Goal: Information Seeking & Learning: Understand process/instructions

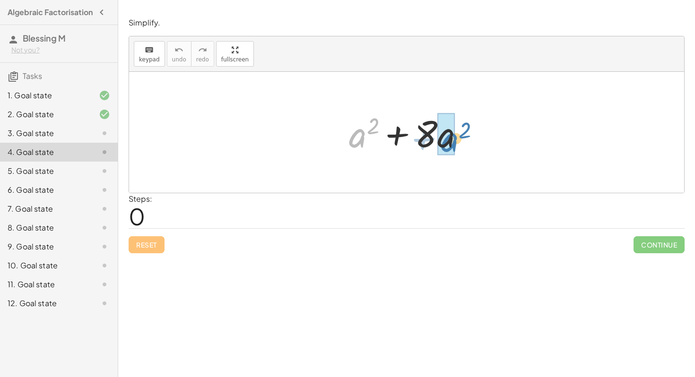
drag, startPoint x: 357, startPoint y: 143, endPoint x: 447, endPoint y: 146, distance: 89.9
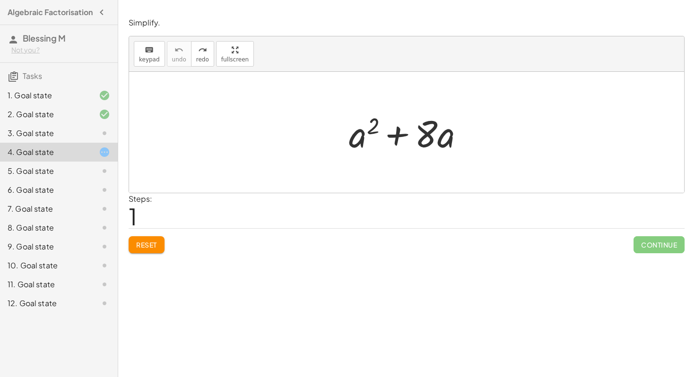
click at [73, 138] on div "3. Goal state" at bounding box center [46, 133] width 76 height 11
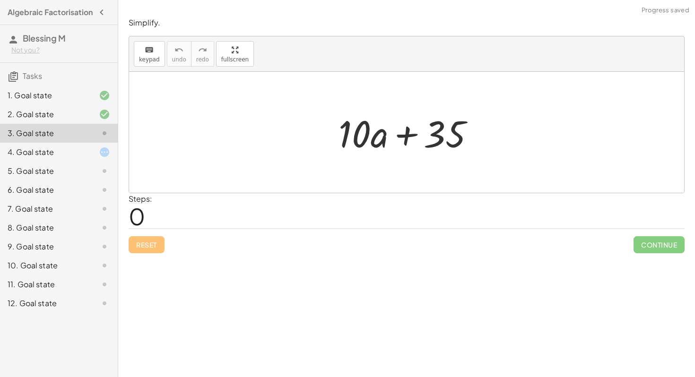
click at [83, 120] on div "2. Goal state" at bounding box center [46, 114] width 76 height 11
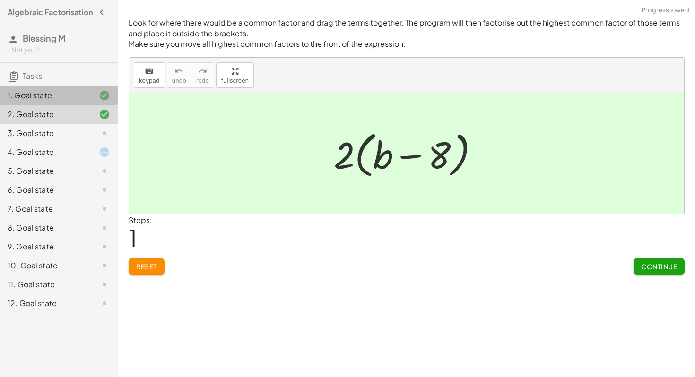
click at [86, 101] on div at bounding box center [97, 95] width 26 height 11
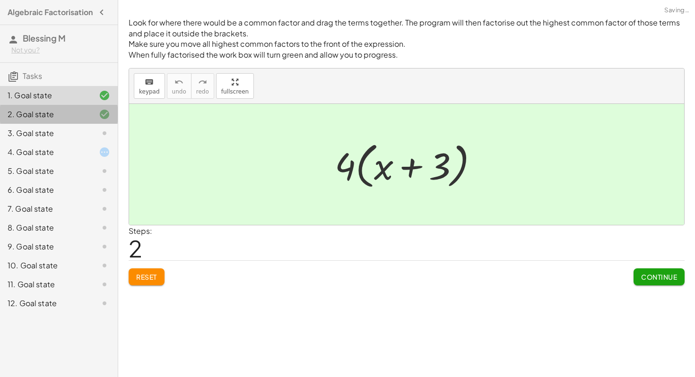
click at [86, 120] on div at bounding box center [97, 114] width 26 height 11
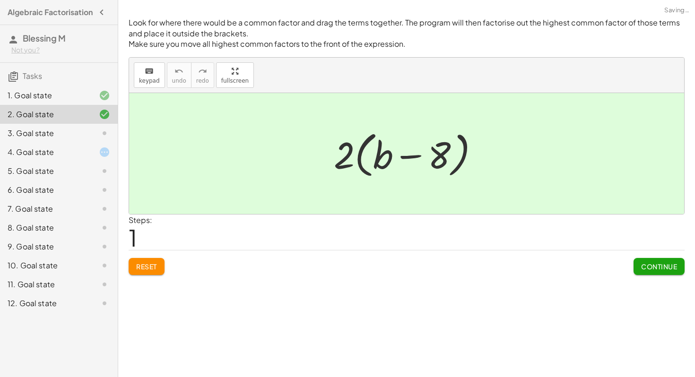
click at [88, 135] on div at bounding box center [97, 133] width 26 height 11
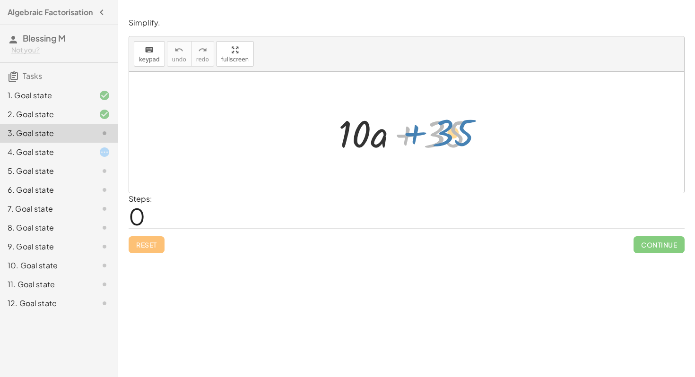
drag, startPoint x: 456, startPoint y: 140, endPoint x: 468, endPoint y: 139, distance: 11.9
click at [468, 139] on div at bounding box center [410, 132] width 153 height 49
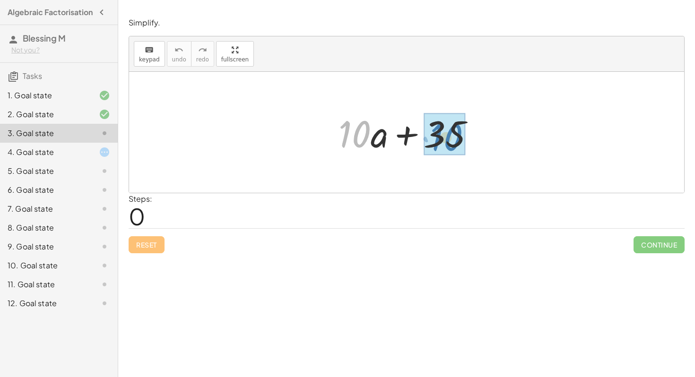
drag, startPoint x: 350, startPoint y: 124, endPoint x: 442, endPoint y: 128, distance: 92.2
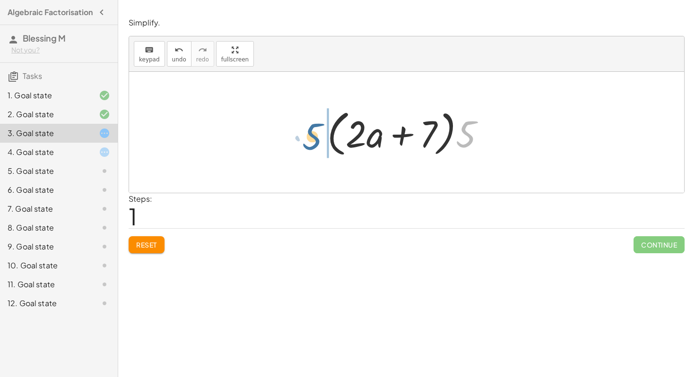
drag, startPoint x: 462, startPoint y: 132, endPoint x: 309, endPoint y: 134, distance: 153.1
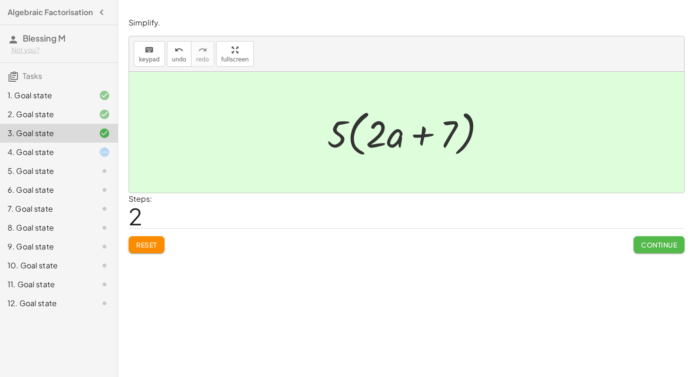
click at [662, 248] on span "Continue" at bounding box center [659, 245] width 36 height 9
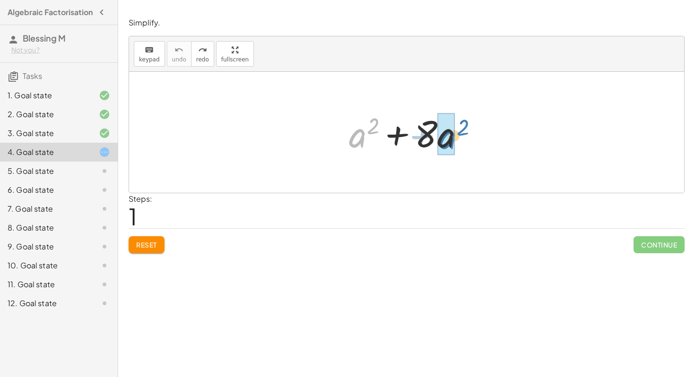
drag, startPoint x: 357, startPoint y: 138, endPoint x: 447, endPoint y: 140, distance: 89.8
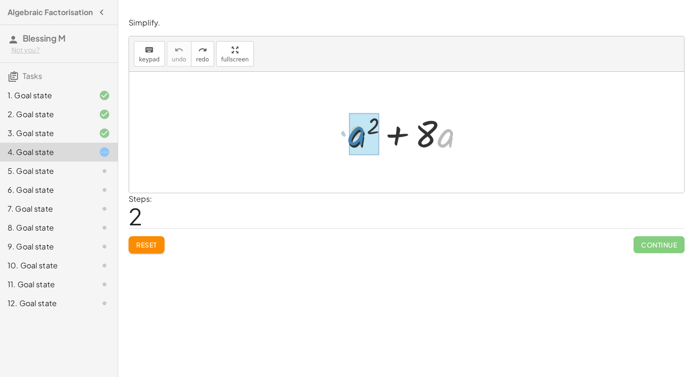
drag, startPoint x: 444, startPoint y: 138, endPoint x: 354, endPoint y: 136, distance: 89.8
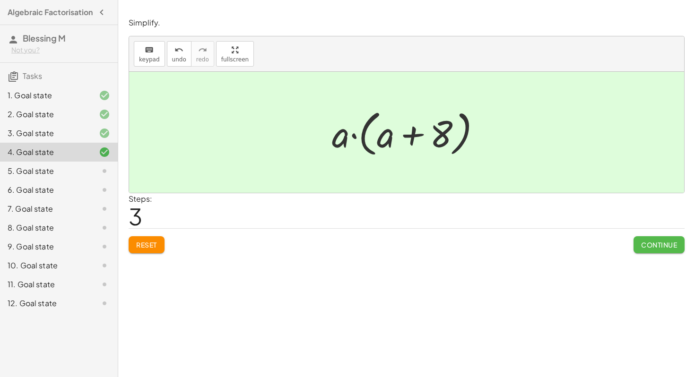
click at [654, 250] on button "Continue" at bounding box center [658, 244] width 51 height 17
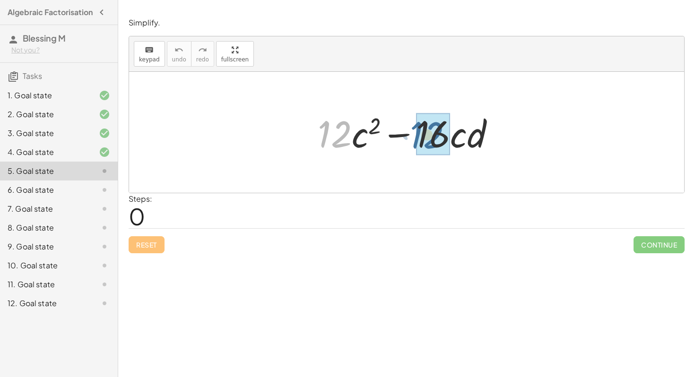
drag, startPoint x: 327, startPoint y: 135, endPoint x: 423, endPoint y: 135, distance: 96.4
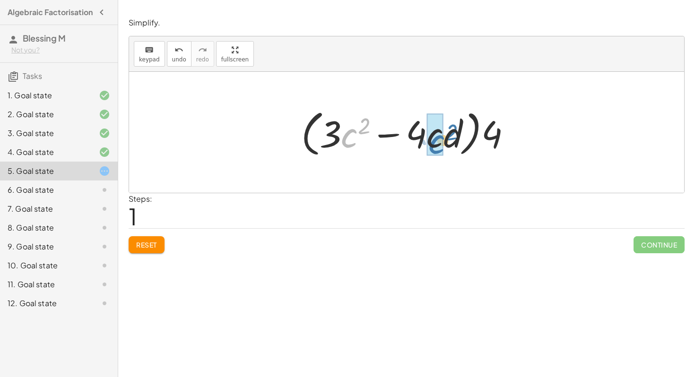
drag, startPoint x: 350, startPoint y: 133, endPoint x: 438, endPoint y: 138, distance: 87.6
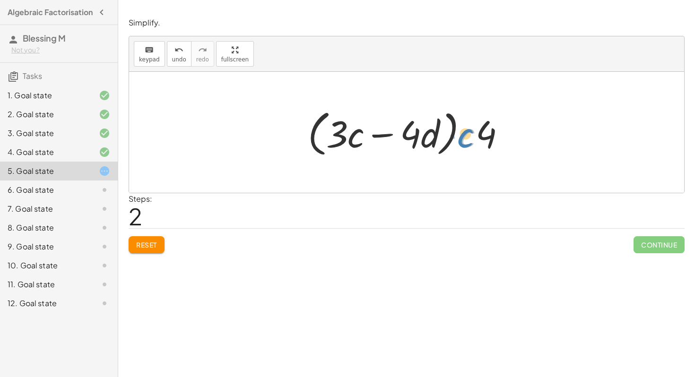
click at [473, 134] on div at bounding box center [410, 132] width 215 height 54
drag, startPoint x: 483, startPoint y: 132, endPoint x: 493, endPoint y: 137, distance: 11.0
click at [493, 137] on div at bounding box center [410, 132] width 215 height 54
drag, startPoint x: 476, startPoint y: 135, endPoint x: 293, endPoint y: 134, distance: 183.8
click at [293, 134] on div "+ · 12 · c 2 − · 16 · c · d + · 4 · 3 · c 2 − · 4 · 4 · c · d · ( + · 3 · c 2 −…" at bounding box center [406, 132] width 555 height 121
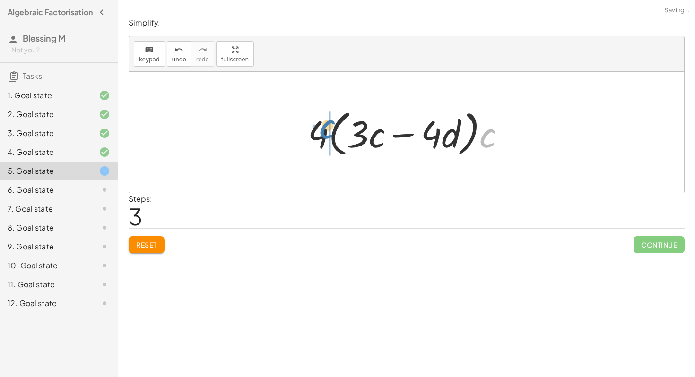
drag, startPoint x: 487, startPoint y: 141, endPoint x: 327, endPoint y: 132, distance: 160.5
click at [327, 132] on div at bounding box center [410, 132] width 215 height 54
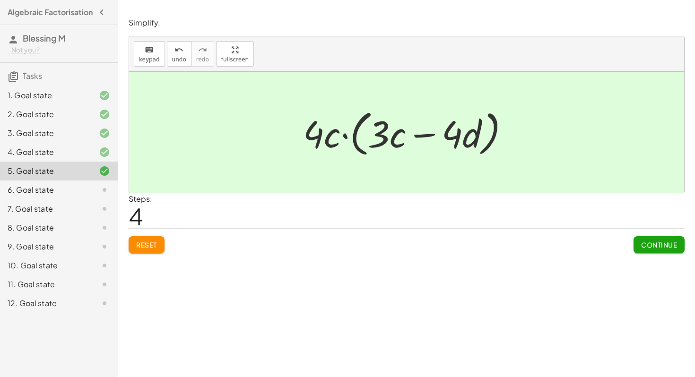
click at [644, 246] on span "Continue" at bounding box center [659, 245] width 36 height 9
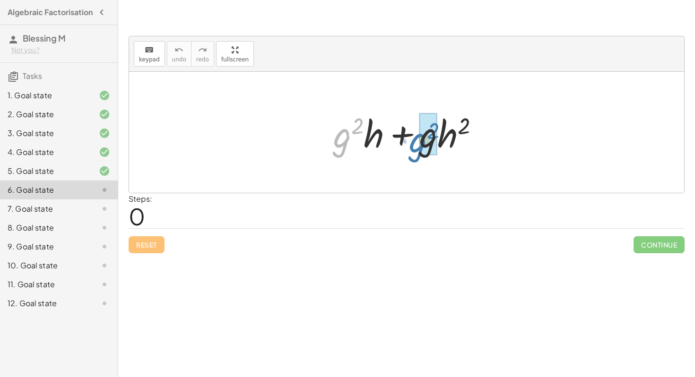
drag, startPoint x: 338, startPoint y: 136, endPoint x: 416, endPoint y: 139, distance: 78.1
click at [416, 139] on div at bounding box center [409, 132] width 163 height 49
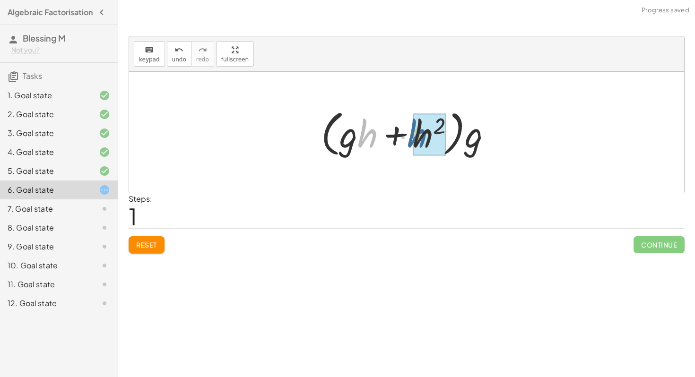
drag, startPoint x: 369, startPoint y: 136, endPoint x: 419, endPoint y: 135, distance: 49.6
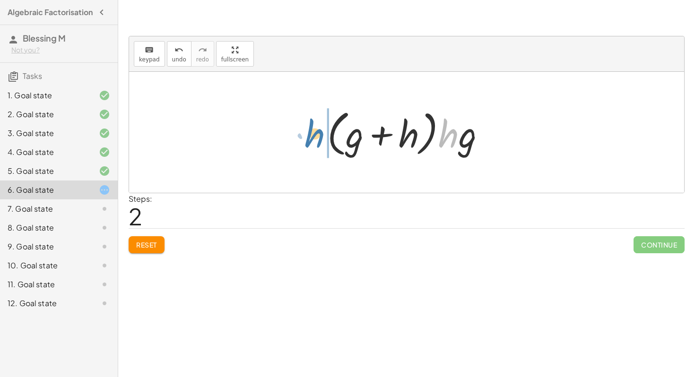
drag, startPoint x: 453, startPoint y: 138, endPoint x: 319, endPoint y: 138, distance: 133.7
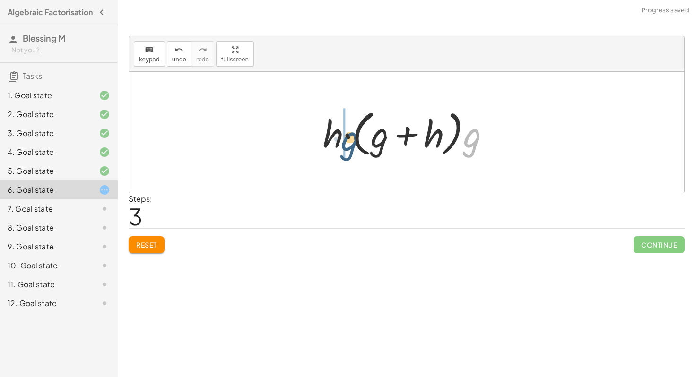
drag, startPoint x: 474, startPoint y: 144, endPoint x: 352, endPoint y: 147, distance: 122.4
click at [352, 147] on div at bounding box center [410, 132] width 184 height 54
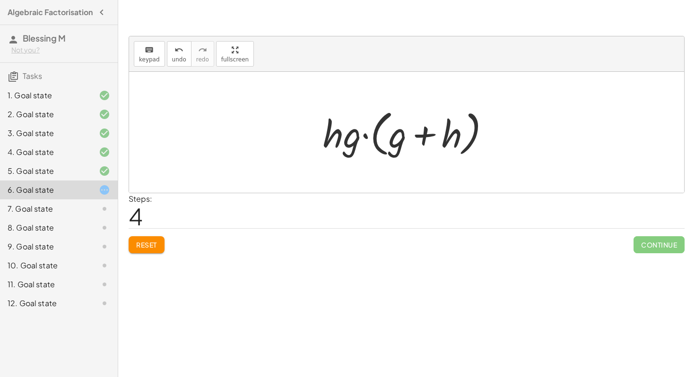
click at [162, 240] on button "Reset" at bounding box center [147, 244] width 36 height 17
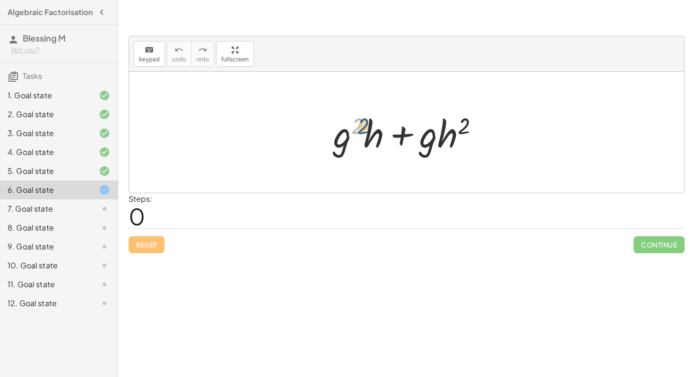
click at [361, 130] on div at bounding box center [409, 132] width 163 height 49
drag, startPoint x: 344, startPoint y: 138, endPoint x: 426, endPoint y: 141, distance: 82.3
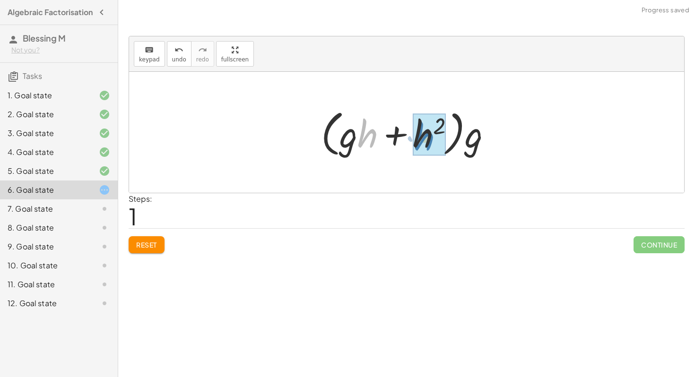
drag, startPoint x: 376, startPoint y: 137, endPoint x: 433, endPoint y: 140, distance: 57.7
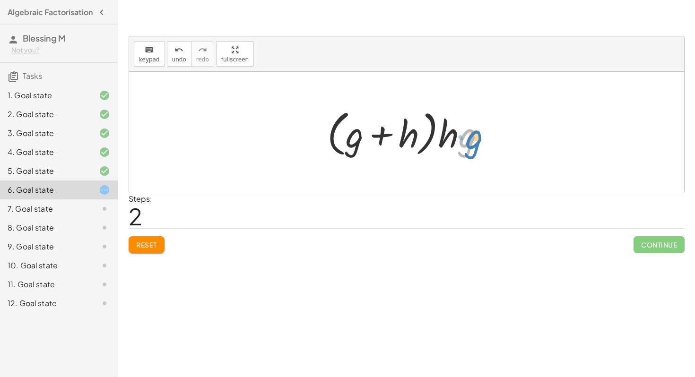
drag, startPoint x: 459, startPoint y: 141, endPoint x: 467, endPoint y: 143, distance: 7.7
click at [467, 143] on div at bounding box center [409, 132] width 175 height 54
drag, startPoint x: 450, startPoint y: 141, endPoint x: 291, endPoint y: 132, distance: 160.0
click at [291, 132] on div "+ · g 2 · h + · g · h 2 + · g · g · h + · g · h 2 · ( + · g · h + h 2 ) · g · (…" at bounding box center [406, 132] width 555 height 121
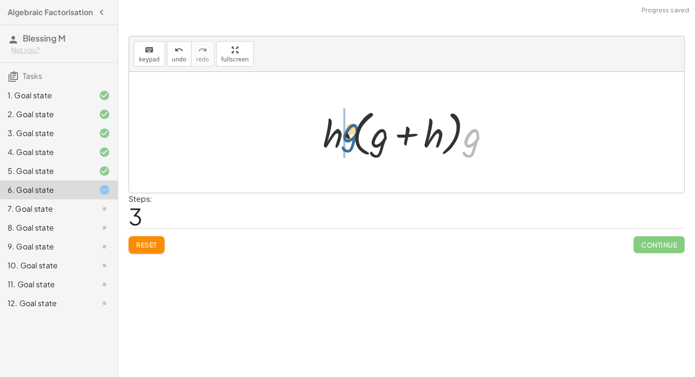
drag, startPoint x: 472, startPoint y: 139, endPoint x: 344, endPoint y: 132, distance: 128.8
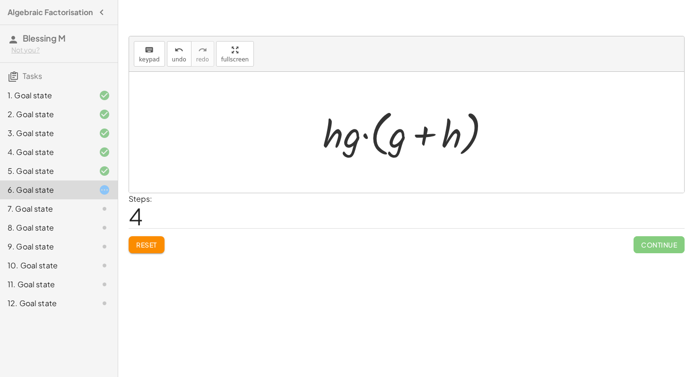
click at [151, 250] on button "Reset" at bounding box center [147, 244] width 36 height 17
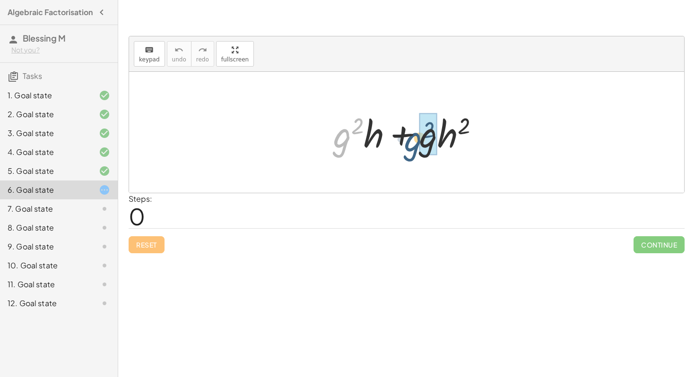
drag, startPoint x: 344, startPoint y: 134, endPoint x: 422, endPoint y: 137, distance: 78.1
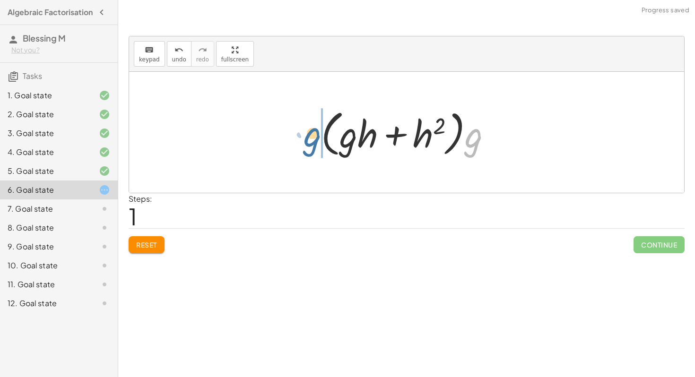
drag, startPoint x: 470, startPoint y: 139, endPoint x: 307, endPoint y: 138, distance: 163.1
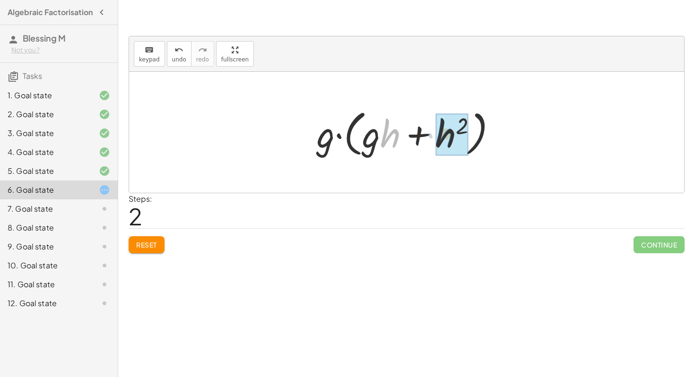
drag, startPoint x: 384, startPoint y: 140, endPoint x: 441, endPoint y: 140, distance: 56.7
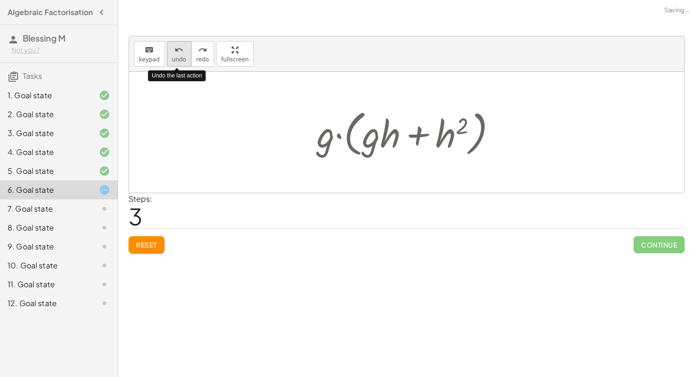
click at [181, 54] on icon "undo" at bounding box center [178, 49] width 9 height 11
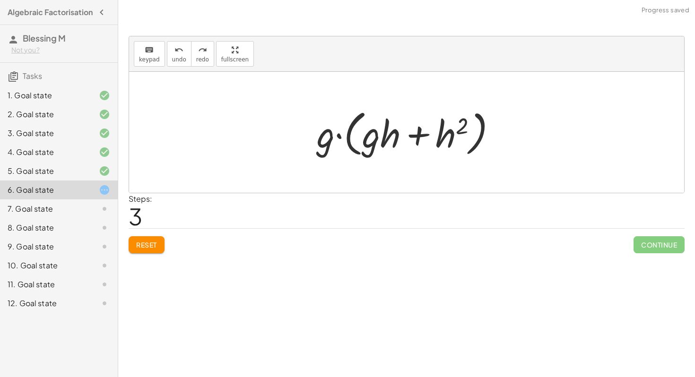
click at [153, 249] on button "Reset" at bounding box center [147, 244] width 36 height 17
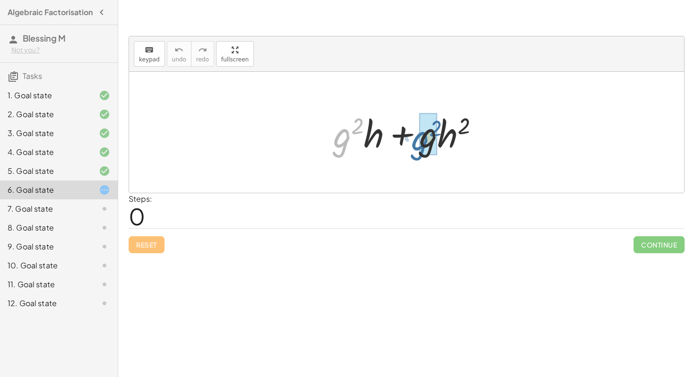
drag, startPoint x: 338, startPoint y: 136, endPoint x: 417, endPoint y: 139, distance: 79.4
click at [418, 139] on div at bounding box center [409, 132] width 163 height 49
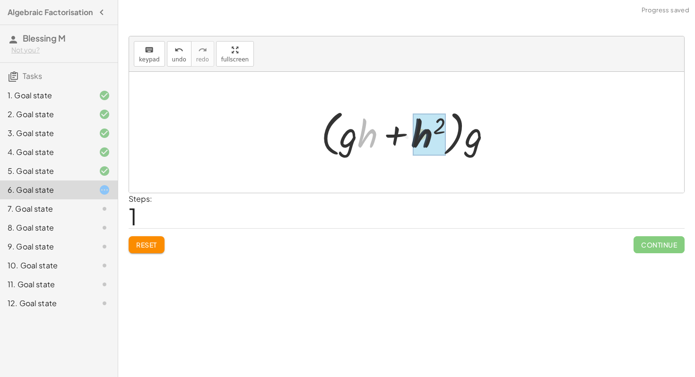
drag, startPoint x: 369, startPoint y: 137, endPoint x: 426, endPoint y: 137, distance: 56.7
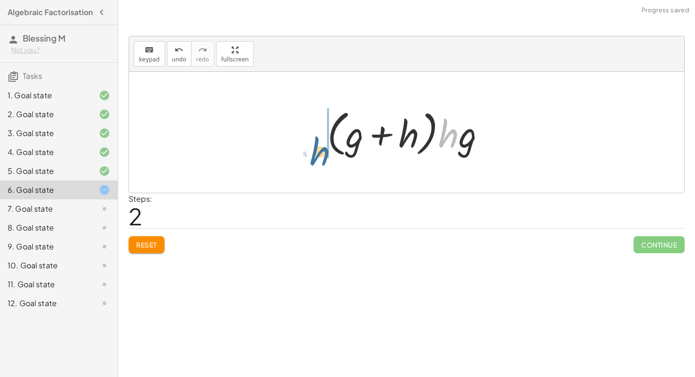
drag, startPoint x: 455, startPoint y: 137, endPoint x: 314, endPoint y: 153, distance: 142.3
click at [314, 153] on div "+ · g 2 · h + · g · h 2 + · g · g · h + · g · h 2 · ( + · g · h + h 2 ) · g · (…" at bounding box center [406, 132] width 187 height 59
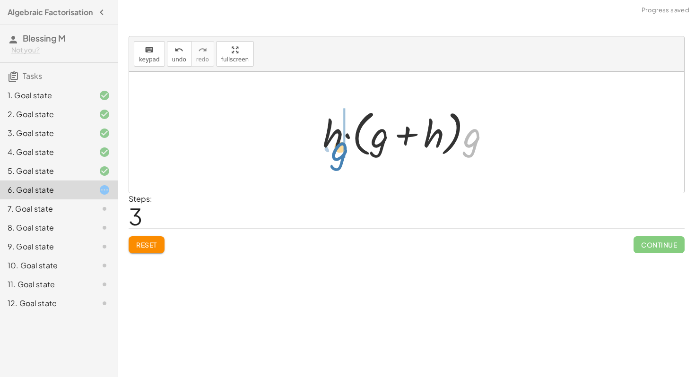
drag, startPoint x: 469, startPoint y: 148, endPoint x: 337, endPoint y: 161, distance: 132.0
click at [337, 161] on div "+ · g 2 · h + · g · h 2 + · g · g · h + · g · h 2 · ( + · g · h + h 2 ) · g · (…" at bounding box center [407, 132] width 196 height 59
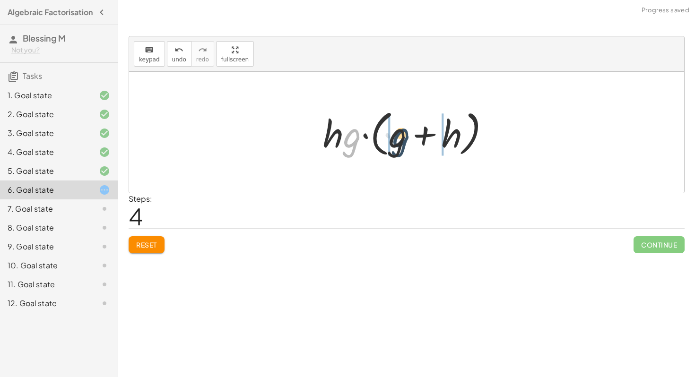
drag, startPoint x: 350, startPoint y: 143, endPoint x: 398, endPoint y: 142, distance: 48.7
click at [398, 142] on div at bounding box center [410, 132] width 184 height 54
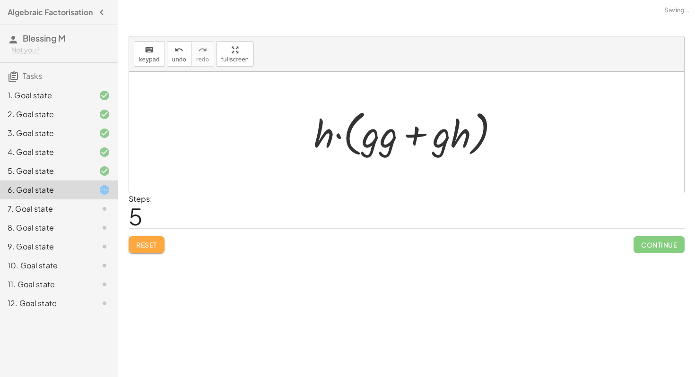
click at [159, 241] on button "Reset" at bounding box center [147, 244] width 36 height 17
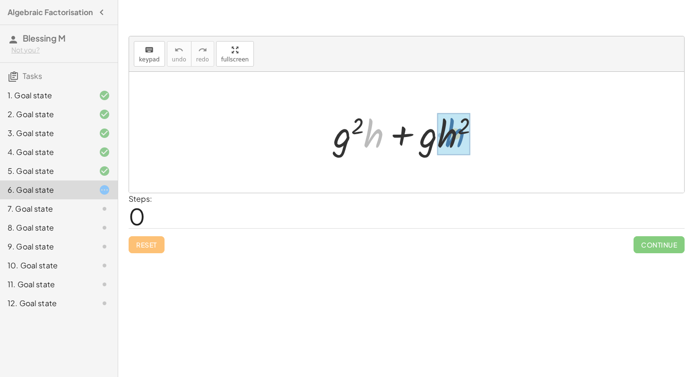
drag, startPoint x: 371, startPoint y: 139, endPoint x: 452, endPoint y: 139, distance: 80.8
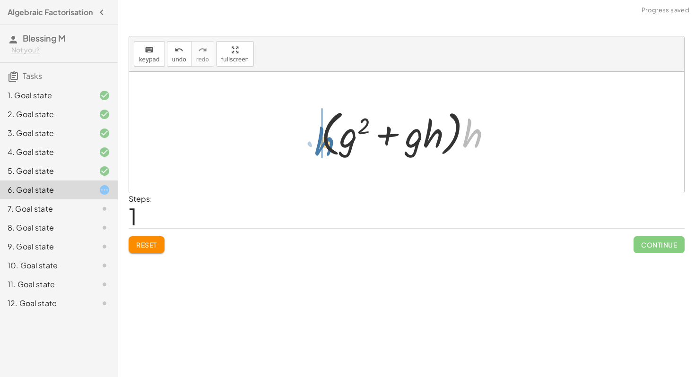
drag, startPoint x: 471, startPoint y: 131, endPoint x: 320, endPoint y: 139, distance: 151.0
click at [320, 139] on div at bounding box center [410, 132] width 188 height 54
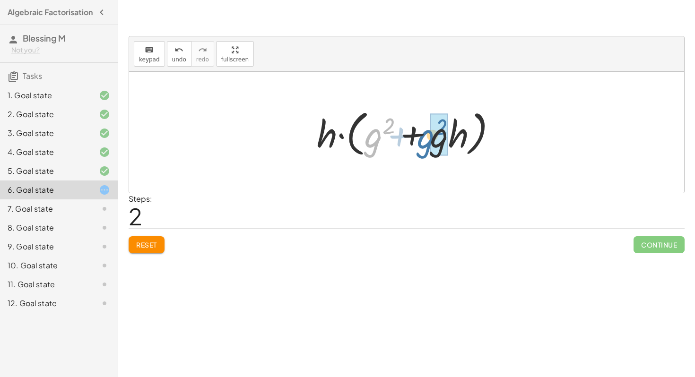
drag, startPoint x: 379, startPoint y: 135, endPoint x: 429, endPoint y: 136, distance: 50.1
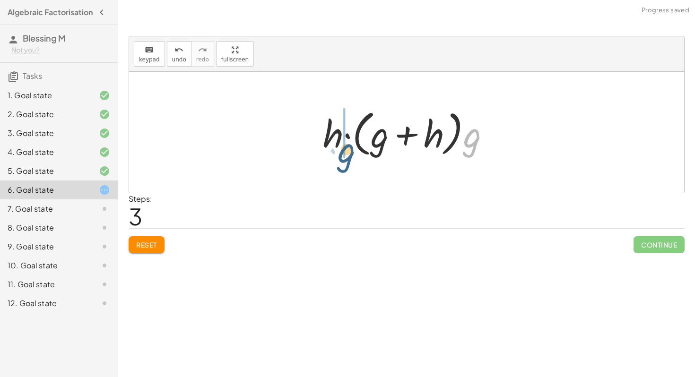
drag, startPoint x: 474, startPoint y: 138, endPoint x: 345, endPoint y: 151, distance: 129.7
click at [345, 151] on div at bounding box center [410, 132] width 184 height 54
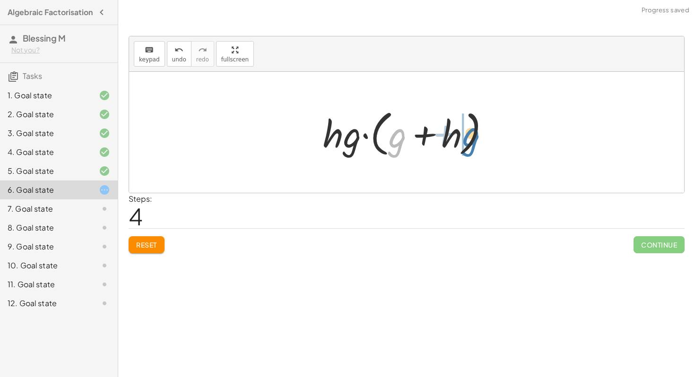
drag, startPoint x: 397, startPoint y: 141, endPoint x: 470, endPoint y: 139, distance: 72.8
click at [470, 139] on div at bounding box center [410, 132] width 184 height 54
click at [149, 245] on span "Reset" at bounding box center [146, 245] width 21 height 9
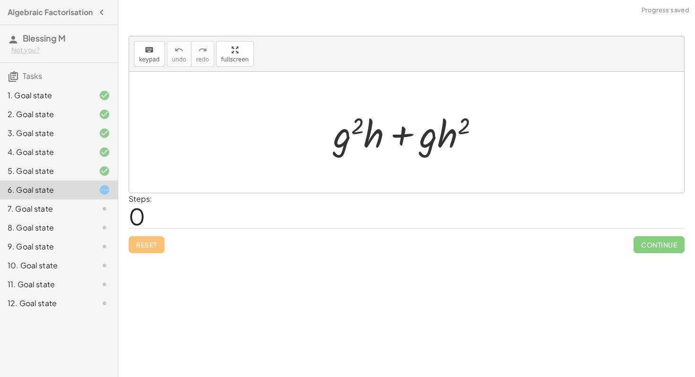
click at [44, 237] on div "7. Goal state" at bounding box center [59, 246] width 118 height 19
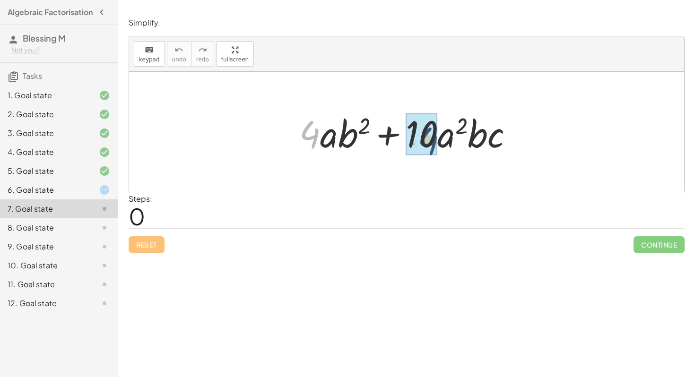
drag, startPoint x: 307, startPoint y: 141, endPoint x: 425, endPoint y: 147, distance: 118.3
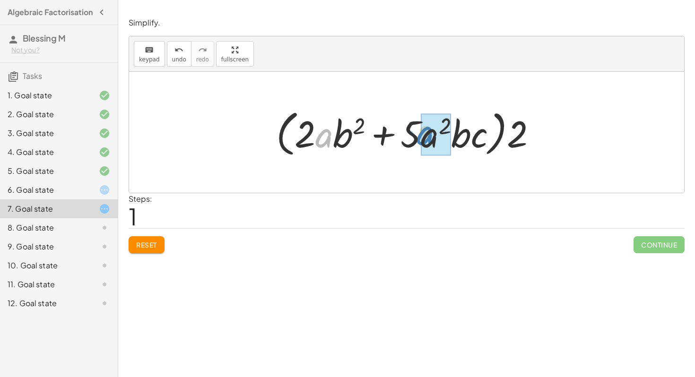
drag, startPoint x: 326, startPoint y: 138, endPoint x: 433, endPoint y: 135, distance: 107.8
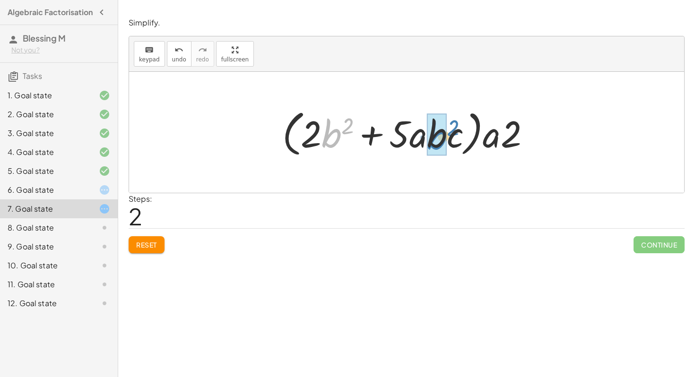
drag, startPoint x: 329, startPoint y: 139, endPoint x: 434, endPoint y: 141, distance: 105.4
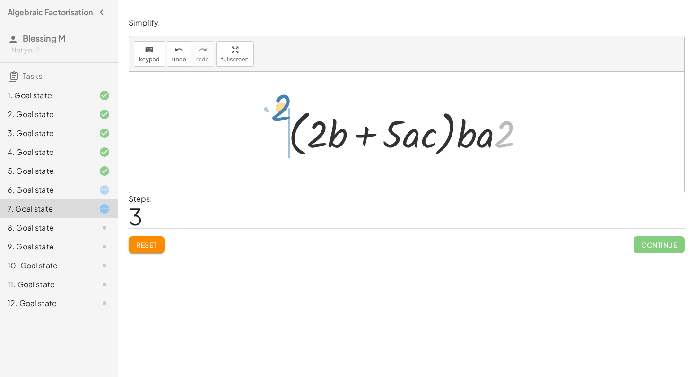
drag, startPoint x: 504, startPoint y: 136, endPoint x: 280, endPoint y: 110, distance: 225.5
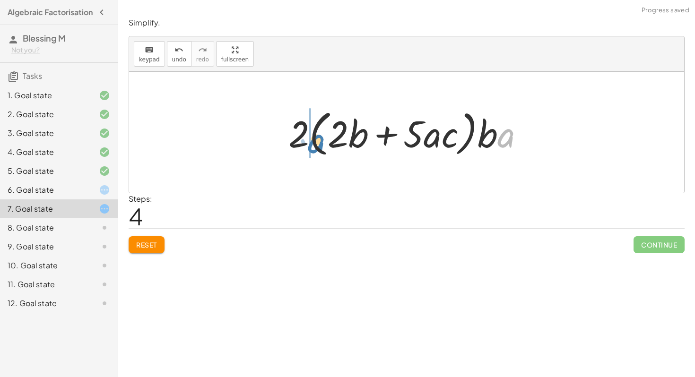
drag, startPoint x: 509, startPoint y: 137, endPoint x: 318, endPoint y: 142, distance: 191.0
click at [318, 142] on div at bounding box center [410, 132] width 252 height 54
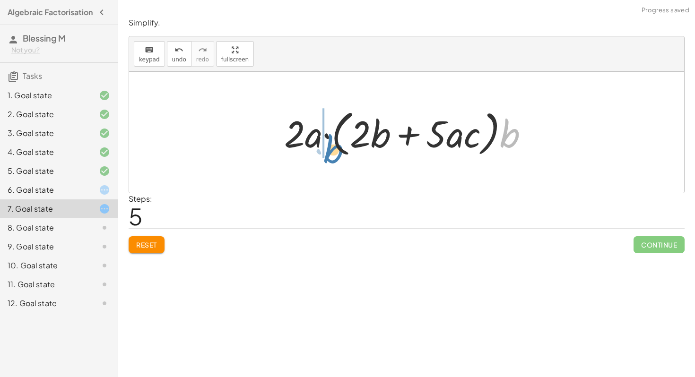
drag, startPoint x: 512, startPoint y: 135, endPoint x: 335, endPoint y: 150, distance: 177.9
click at [335, 150] on div at bounding box center [409, 132] width 261 height 54
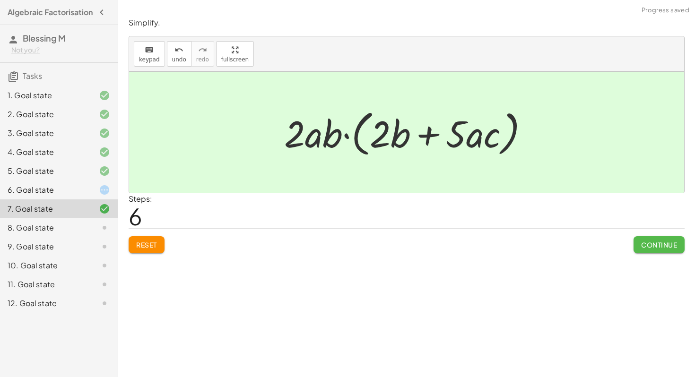
click at [660, 245] on span "Continue" at bounding box center [659, 245] width 36 height 9
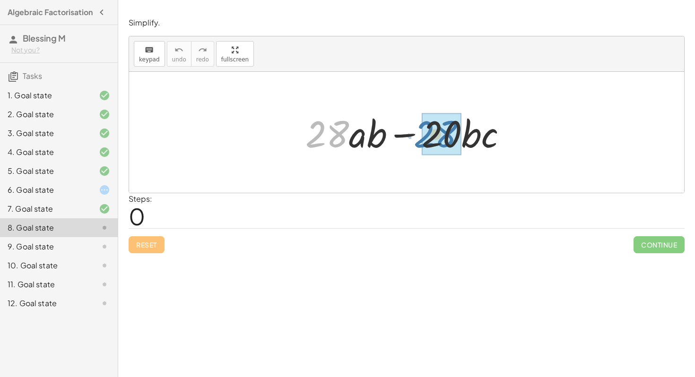
drag, startPoint x: 323, startPoint y: 139, endPoint x: 431, endPoint y: 138, distance: 108.2
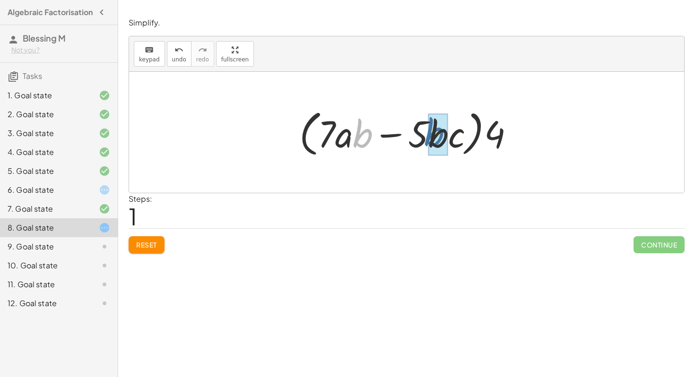
drag, startPoint x: 362, startPoint y: 142, endPoint x: 439, endPoint y: 140, distance: 76.6
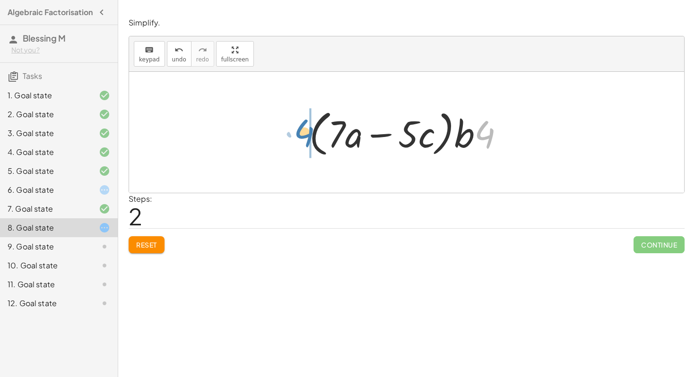
drag, startPoint x: 485, startPoint y: 134, endPoint x: 305, endPoint y: 132, distance: 180.5
click at [304, 133] on div at bounding box center [410, 132] width 212 height 54
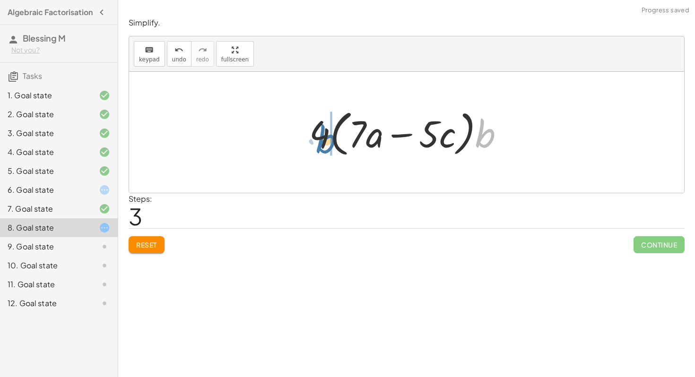
drag, startPoint x: 483, startPoint y: 139, endPoint x: 326, endPoint y: 144, distance: 157.9
click at [326, 144] on div at bounding box center [410, 132] width 212 height 54
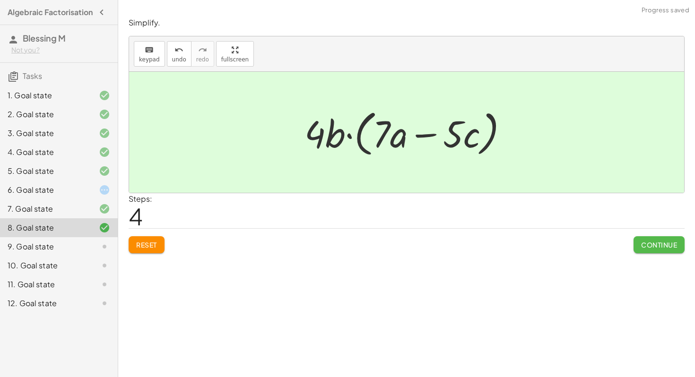
click at [671, 242] on span "Continue" at bounding box center [659, 245] width 36 height 9
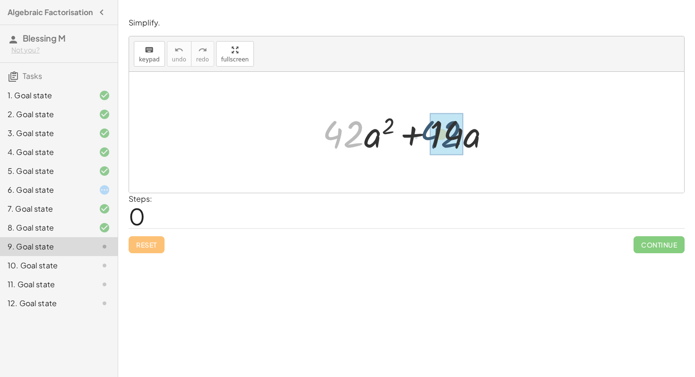
drag, startPoint x: 344, startPoint y: 137, endPoint x: 447, endPoint y: 136, distance: 102.6
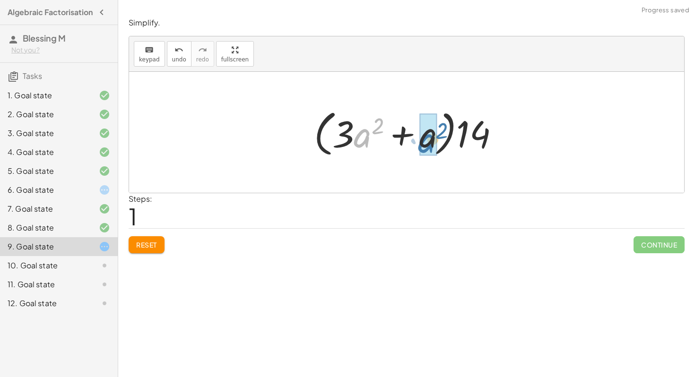
drag, startPoint x: 362, startPoint y: 135, endPoint x: 427, endPoint y: 140, distance: 64.4
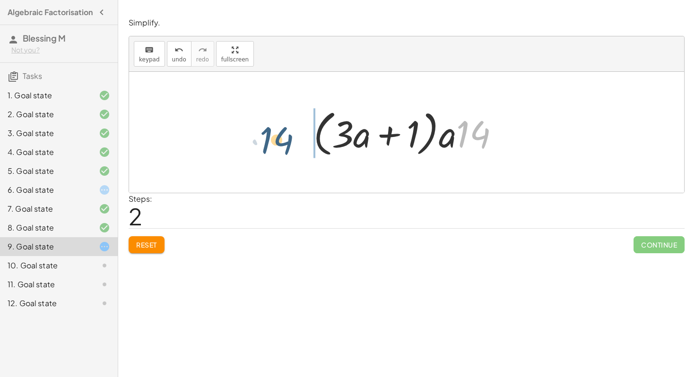
drag, startPoint x: 482, startPoint y: 132, endPoint x: 284, endPoint y: 137, distance: 198.1
click at [284, 137] on div "+ · 42 · a 2 + · 14 · a + · 14 · 3 · a 2 + · 14 · a · ( + · 3 · a 2 + a ) · 14 …" at bounding box center [406, 132] width 555 height 121
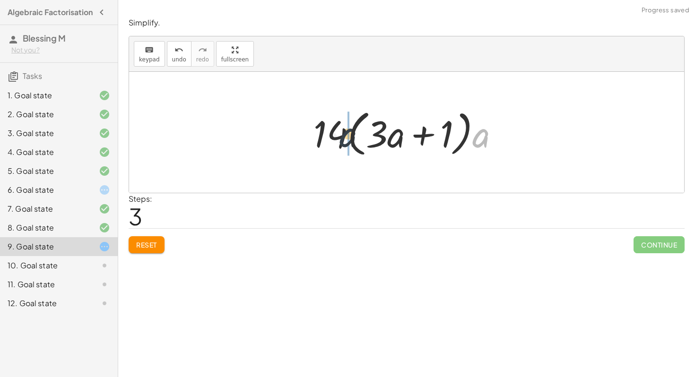
drag, startPoint x: 478, startPoint y: 141, endPoint x: 340, endPoint y: 139, distance: 138.5
click at [340, 139] on div at bounding box center [410, 132] width 203 height 54
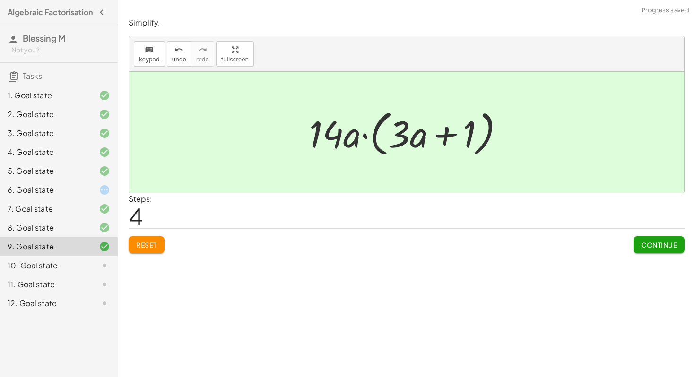
click at [656, 238] on button "Continue" at bounding box center [658, 244] width 51 height 17
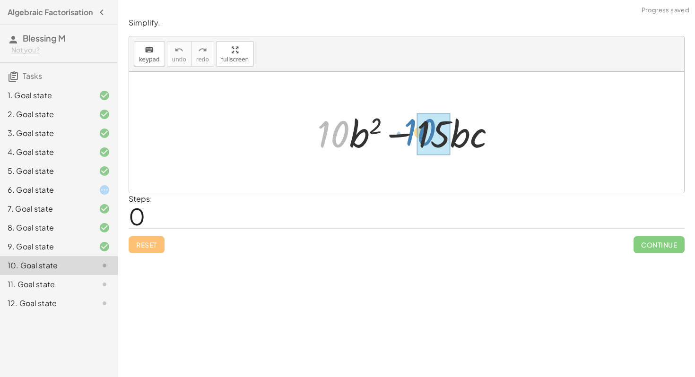
drag, startPoint x: 334, startPoint y: 132, endPoint x: 420, endPoint y: 129, distance: 86.5
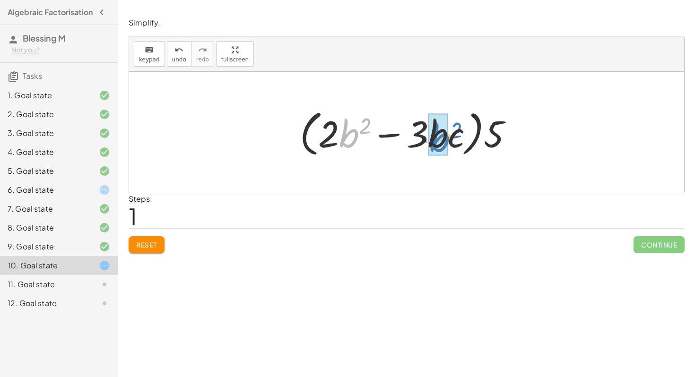
drag, startPoint x: 349, startPoint y: 135, endPoint x: 440, endPoint y: 139, distance: 90.8
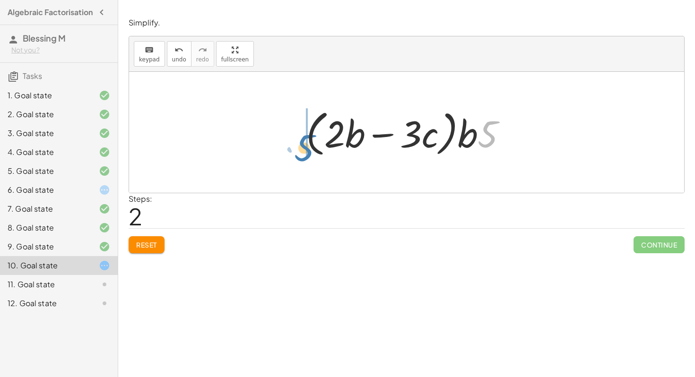
drag, startPoint x: 485, startPoint y: 130, endPoint x: 297, endPoint y: 144, distance: 188.6
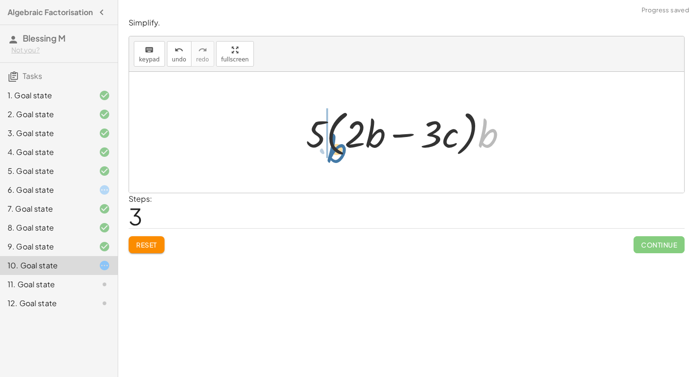
drag, startPoint x: 483, startPoint y: 139, endPoint x: 333, endPoint y: 154, distance: 151.4
click at [333, 154] on div at bounding box center [410, 132] width 218 height 54
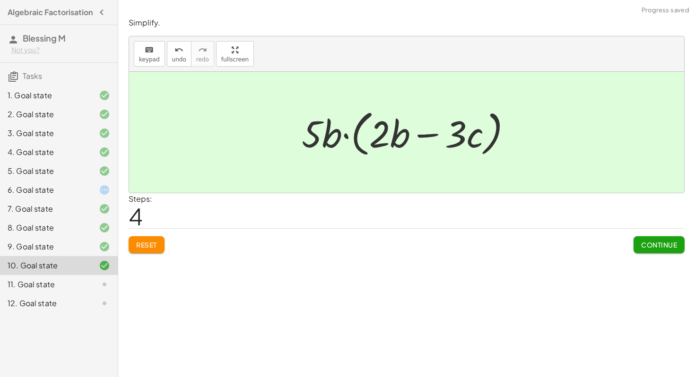
click at [662, 240] on button "Continue" at bounding box center [658, 244] width 51 height 17
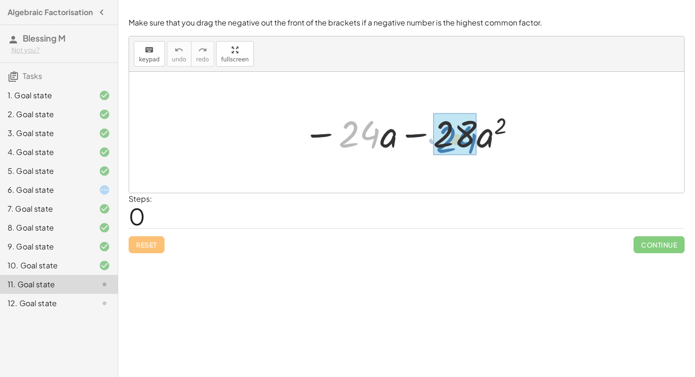
drag, startPoint x: 362, startPoint y: 138, endPoint x: 460, endPoint y: 141, distance: 98.4
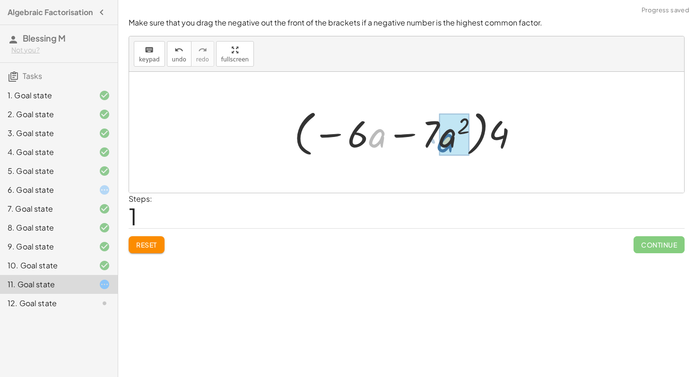
drag, startPoint x: 379, startPoint y: 137, endPoint x: 449, endPoint y: 140, distance: 70.0
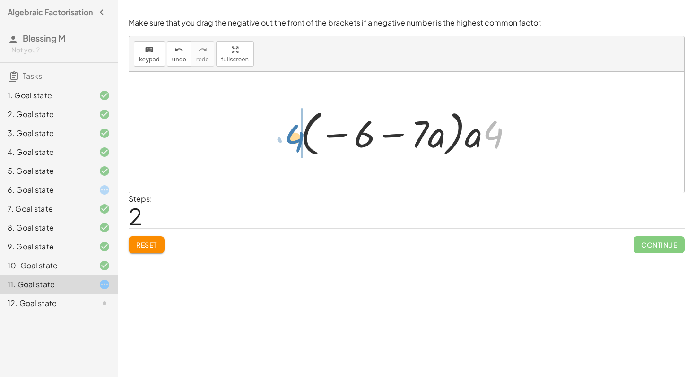
drag, startPoint x: 493, startPoint y: 132, endPoint x: 295, endPoint y: 136, distance: 198.1
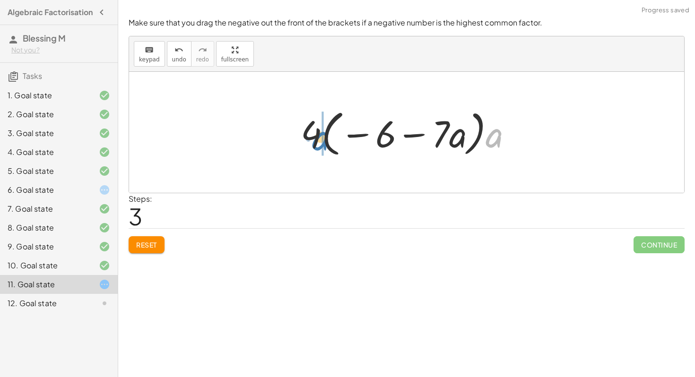
drag, startPoint x: 493, startPoint y: 141, endPoint x: 319, endPoint y: 143, distance: 173.5
click at [319, 143] on div at bounding box center [410, 132] width 229 height 54
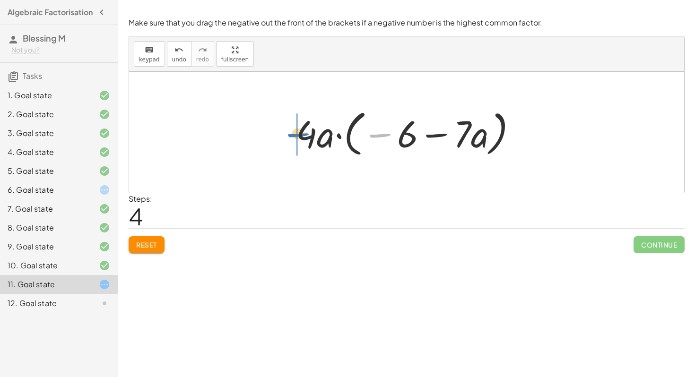
drag, startPoint x: 379, startPoint y: 133, endPoint x: 295, endPoint y: 133, distance: 83.7
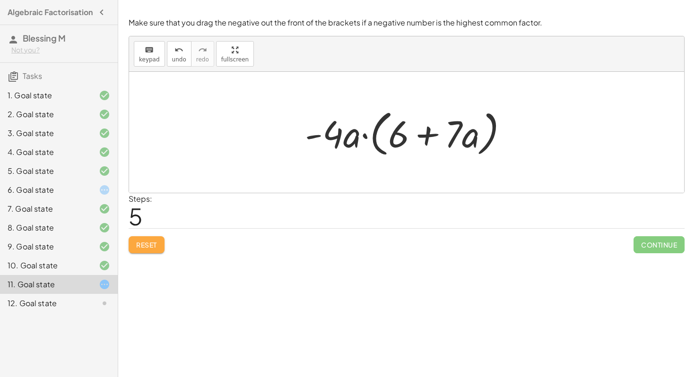
click at [158, 247] on button "Reset" at bounding box center [147, 244] width 36 height 17
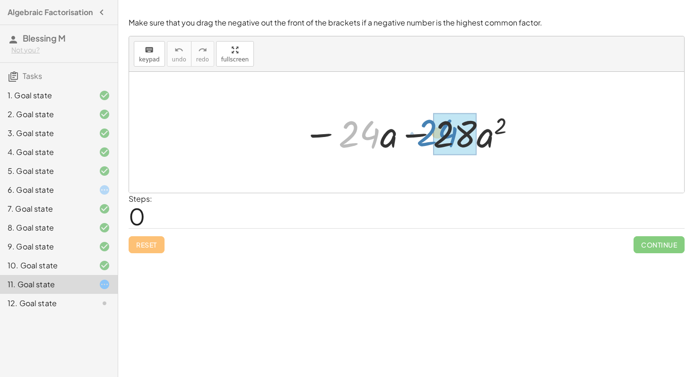
drag, startPoint x: 364, startPoint y: 141, endPoint x: 444, endPoint y: 140, distance: 79.4
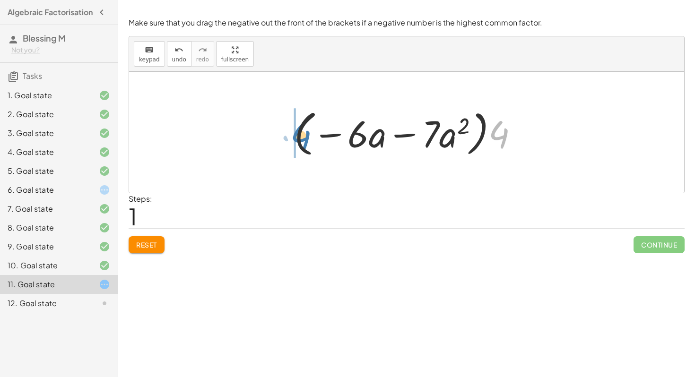
drag, startPoint x: 501, startPoint y: 139, endPoint x: 301, endPoint y: 141, distance: 200.4
click at [301, 141] on div at bounding box center [409, 132] width 241 height 54
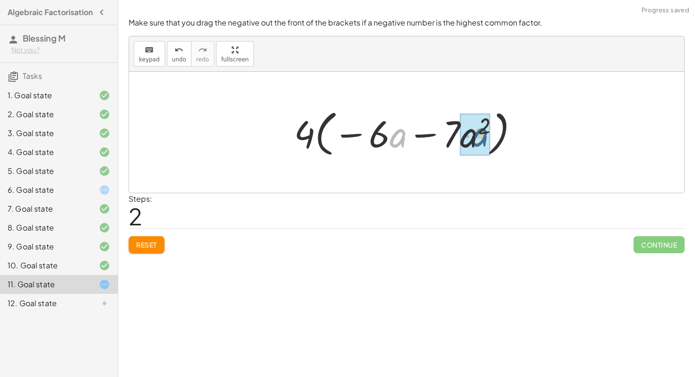
drag, startPoint x: 400, startPoint y: 138, endPoint x: 483, endPoint y: 137, distance: 83.7
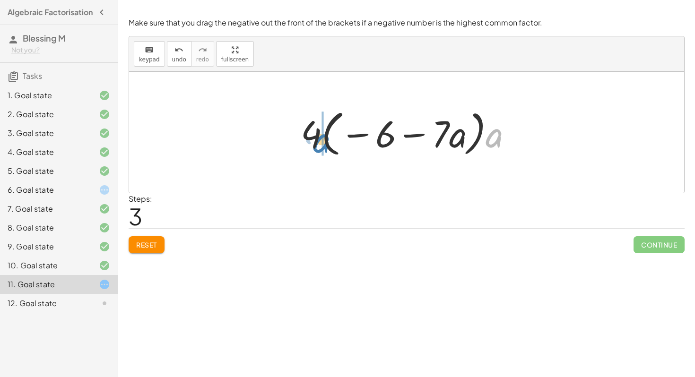
drag, startPoint x: 493, startPoint y: 138, endPoint x: 320, endPoint y: 143, distance: 172.6
click at [320, 143] on div at bounding box center [410, 132] width 229 height 54
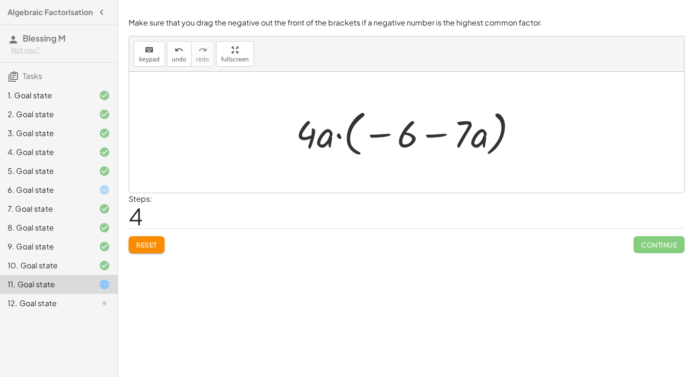
click at [157, 248] on button "Reset" at bounding box center [147, 244] width 36 height 17
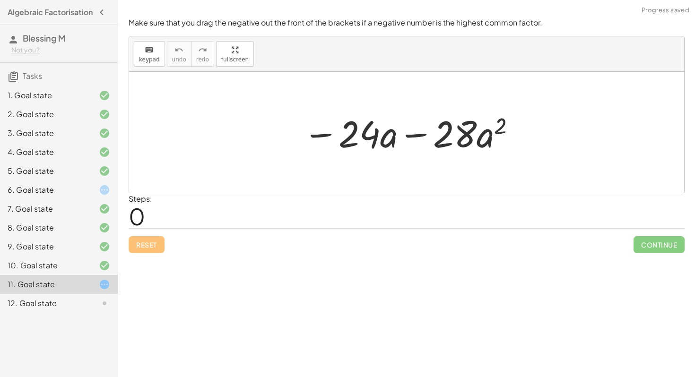
click at [77, 309] on div "12. Goal state" at bounding box center [46, 303] width 76 height 11
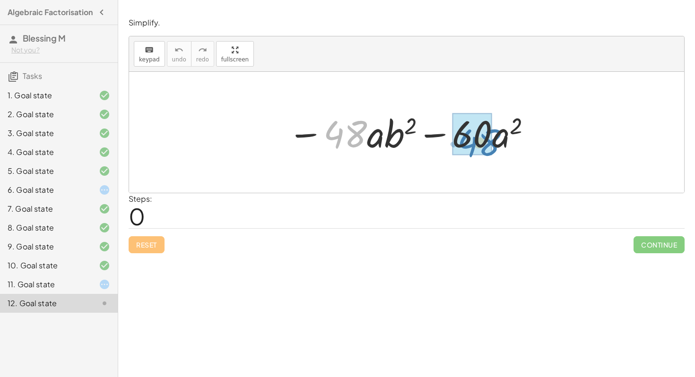
drag, startPoint x: 347, startPoint y: 133, endPoint x: 480, endPoint y: 141, distance: 132.6
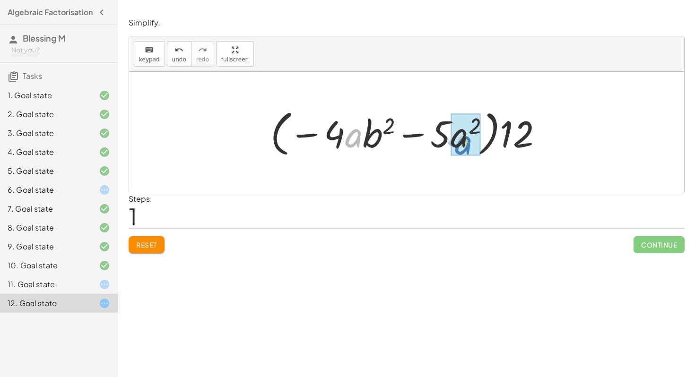
drag, startPoint x: 350, startPoint y: 138, endPoint x: 462, endPoint y: 144, distance: 111.7
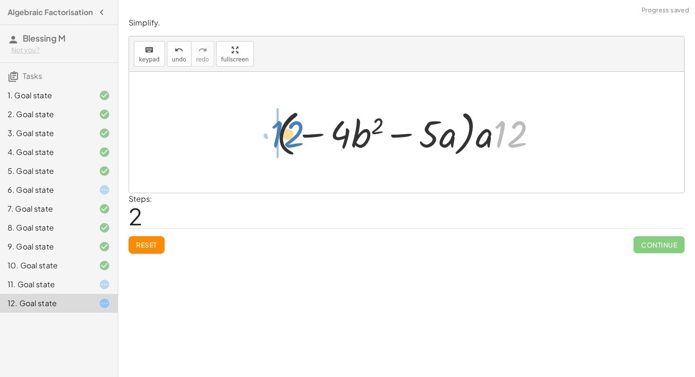
drag, startPoint x: 510, startPoint y: 132, endPoint x: 281, endPoint y: 131, distance: 229.2
click at [281, 131] on div at bounding box center [410, 132] width 277 height 54
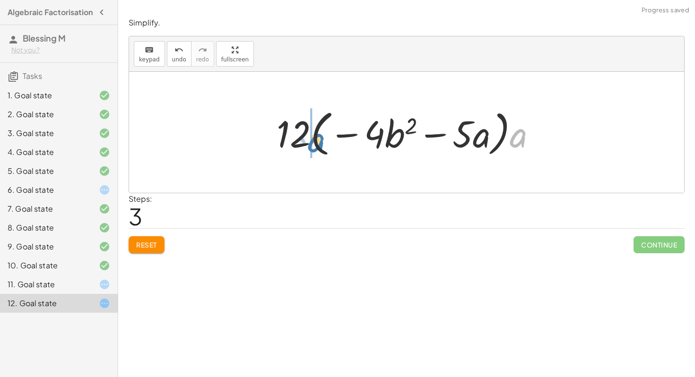
drag, startPoint x: 520, startPoint y: 144, endPoint x: 318, endPoint y: 148, distance: 202.8
click at [318, 148] on div at bounding box center [410, 132] width 277 height 54
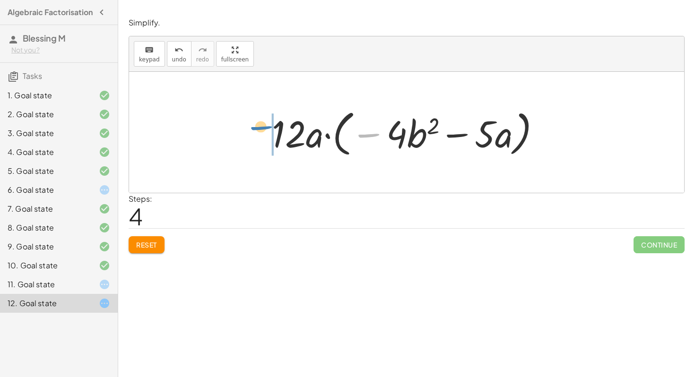
drag, startPoint x: 365, startPoint y: 136, endPoint x: 258, endPoint y: 129, distance: 108.0
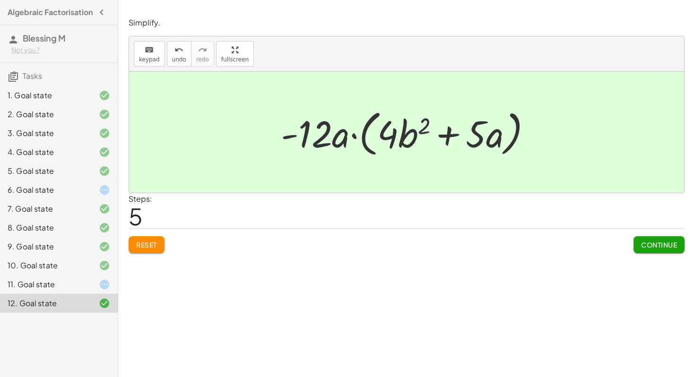
click at [104, 285] on icon at bounding box center [104, 284] width 11 height 11
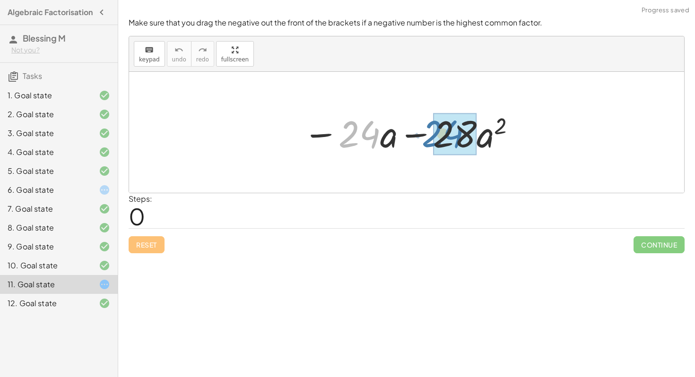
drag, startPoint x: 359, startPoint y: 141, endPoint x: 443, endPoint y: 140, distance: 84.1
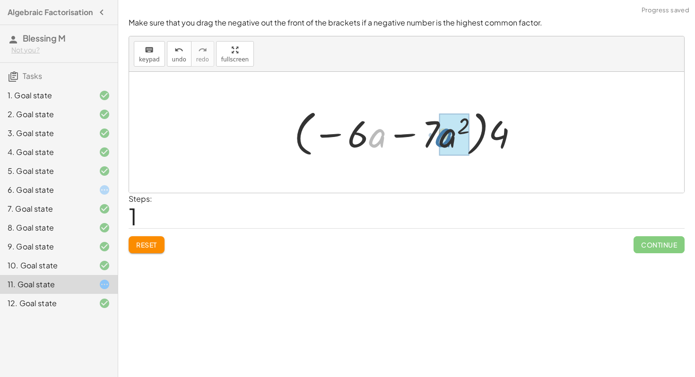
drag, startPoint x: 372, startPoint y: 142, endPoint x: 439, endPoint y: 142, distance: 66.6
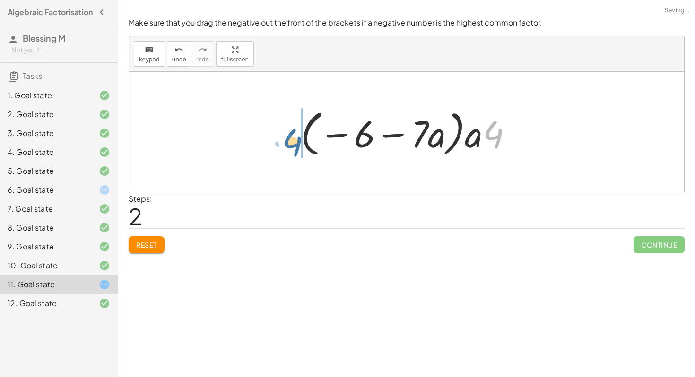
drag, startPoint x: 491, startPoint y: 132, endPoint x: 288, endPoint y: 141, distance: 203.4
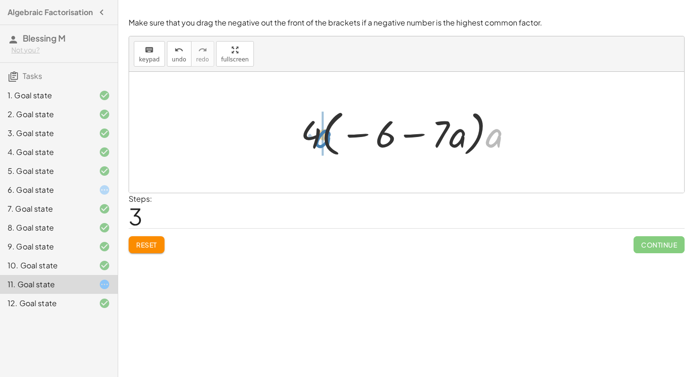
drag, startPoint x: 498, startPoint y: 140, endPoint x: 327, endPoint y: 141, distance: 170.6
click at [327, 141] on div at bounding box center [410, 132] width 229 height 54
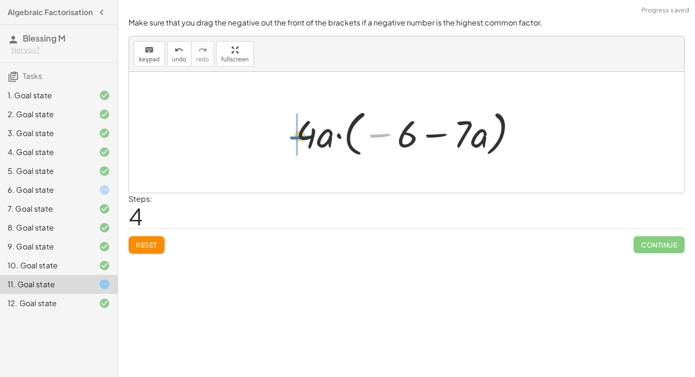
drag, startPoint x: 388, startPoint y: 136, endPoint x: 304, endPoint y: 138, distance: 83.2
click at [304, 138] on div at bounding box center [410, 132] width 238 height 54
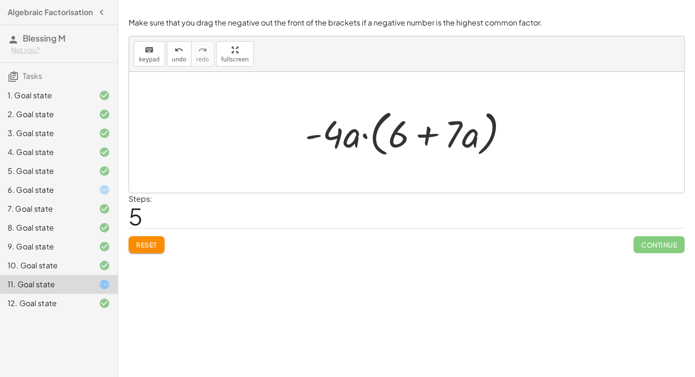
click at [135, 243] on button "Reset" at bounding box center [147, 244] width 36 height 17
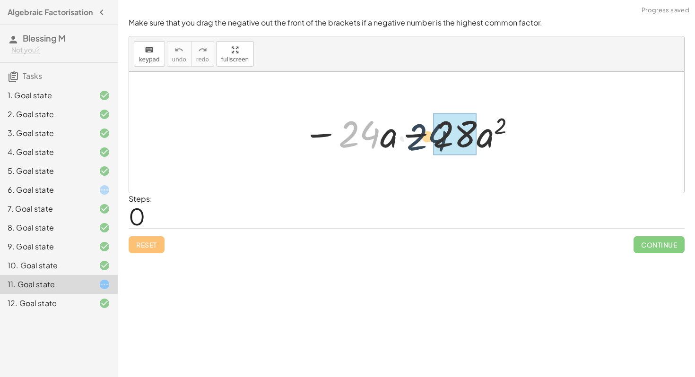
drag, startPoint x: 357, startPoint y: 130, endPoint x: 452, endPoint y: 136, distance: 95.2
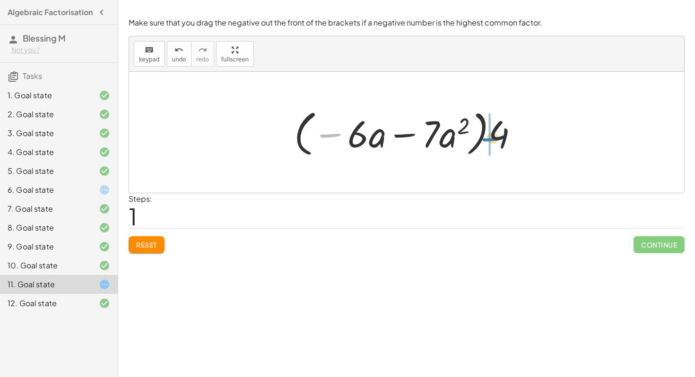
drag, startPoint x: 329, startPoint y: 132, endPoint x: 491, endPoint y: 136, distance: 161.7
click at [491, 136] on div at bounding box center [409, 132] width 241 height 54
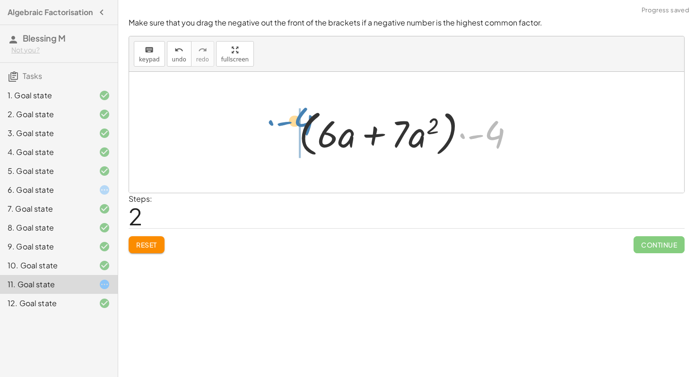
drag, startPoint x: 495, startPoint y: 138, endPoint x: 302, endPoint y: 125, distance: 192.7
click at [302, 125] on div at bounding box center [410, 132] width 232 height 54
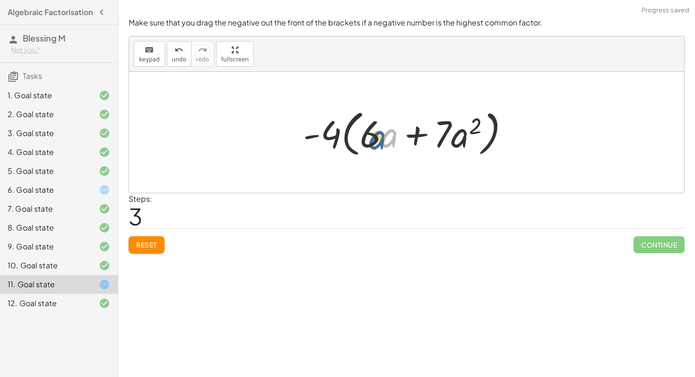
click at [387, 137] on div at bounding box center [409, 132] width 223 height 54
drag, startPoint x: 385, startPoint y: 139, endPoint x: 456, endPoint y: 138, distance: 70.9
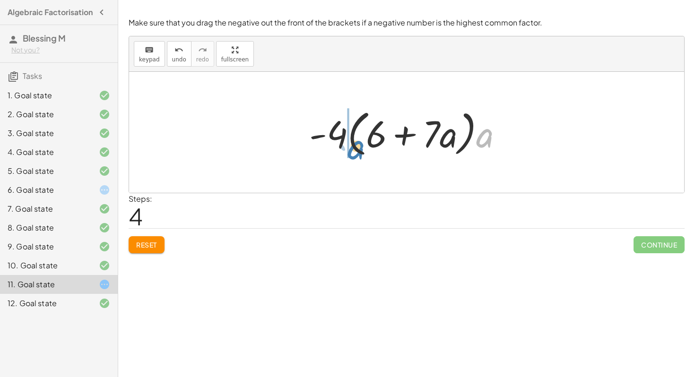
drag, startPoint x: 482, startPoint y: 139, endPoint x: 353, endPoint y: 151, distance: 129.6
click at [353, 151] on div at bounding box center [409, 132] width 211 height 54
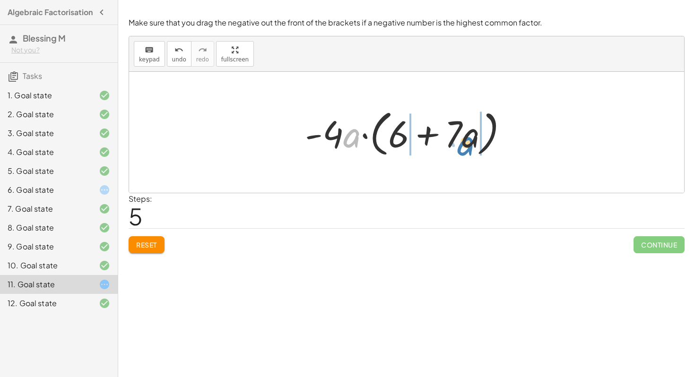
drag, startPoint x: 353, startPoint y: 138, endPoint x: 469, endPoint y: 143, distance: 116.4
click at [469, 143] on div at bounding box center [410, 132] width 220 height 54
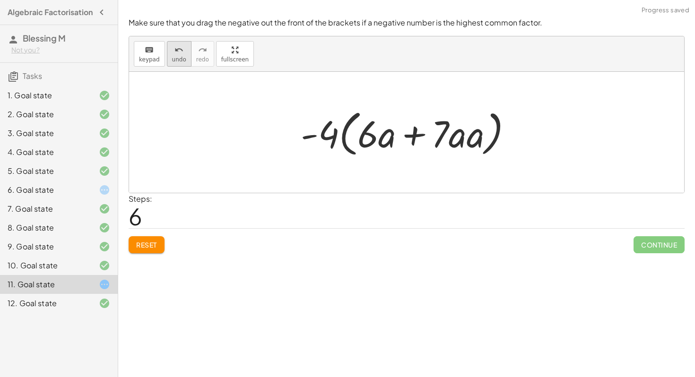
click at [175, 49] on icon "undo" at bounding box center [178, 49] width 9 height 11
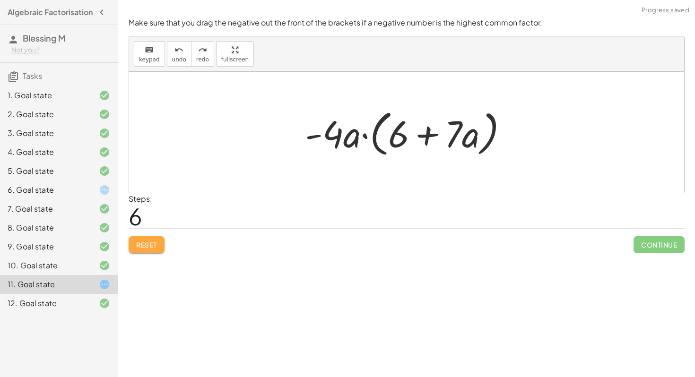
click at [147, 244] on span "Reset" at bounding box center [146, 245] width 21 height 9
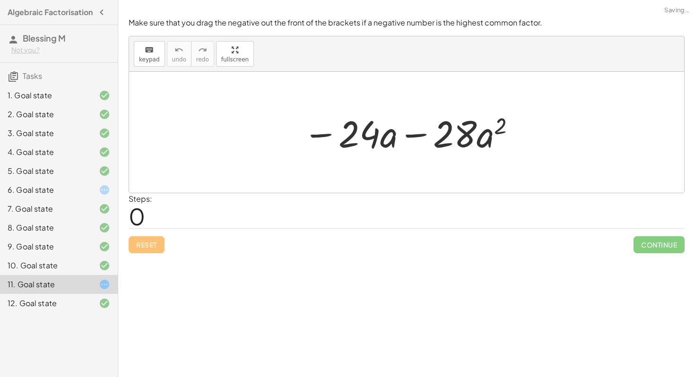
click at [107, 218] on div "6. Goal state" at bounding box center [59, 227] width 118 height 19
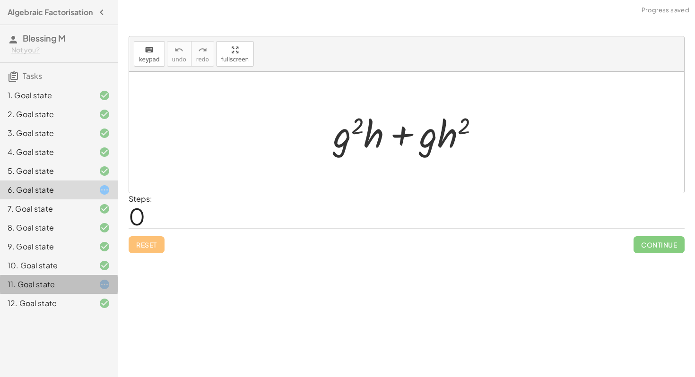
click at [101, 281] on div "11. Goal state" at bounding box center [59, 284] width 118 height 19
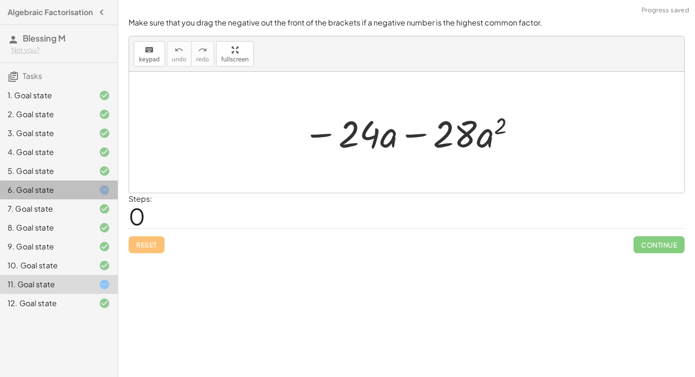
click at [83, 218] on div "6. Goal state" at bounding box center [59, 227] width 118 height 19
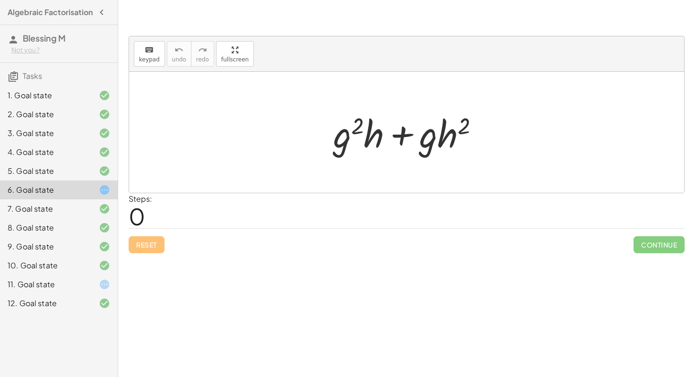
click at [37, 100] on div "1. Goal state" at bounding box center [46, 95] width 76 height 11
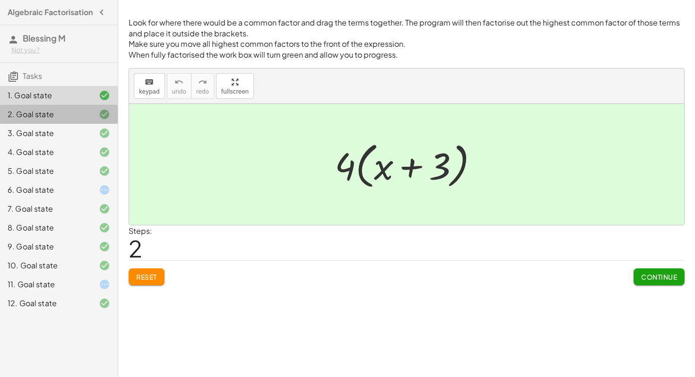
click at [46, 116] on div "2. Goal state" at bounding box center [46, 114] width 76 height 11
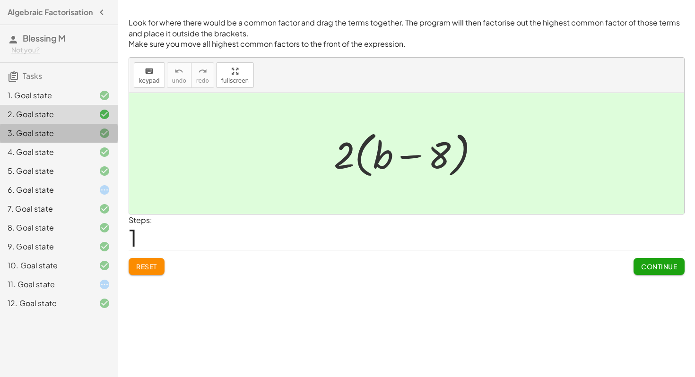
click at [46, 139] on div "3. Goal state" at bounding box center [46, 133] width 76 height 11
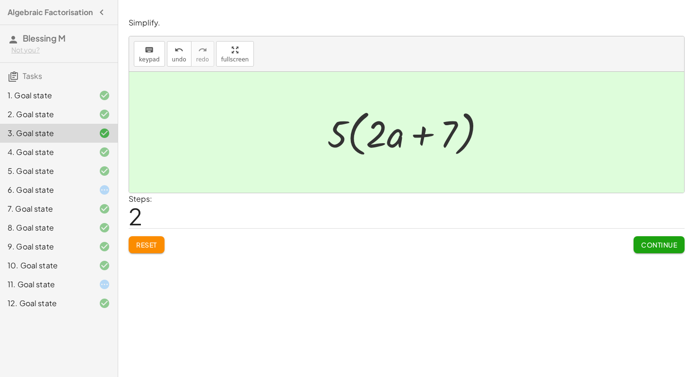
click at [54, 158] on div "4. Goal state" at bounding box center [46, 152] width 76 height 11
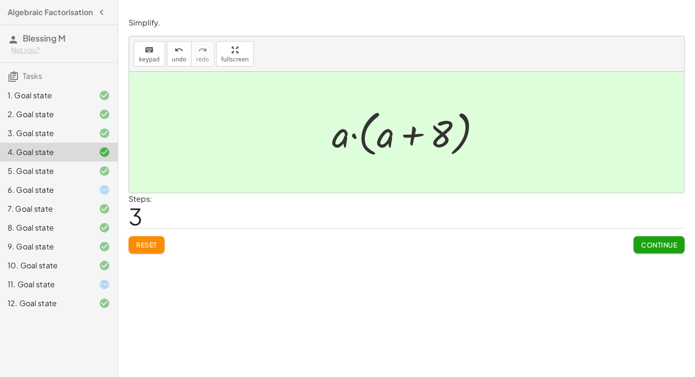
click at [52, 172] on div "5. Goal state" at bounding box center [46, 170] width 76 height 11
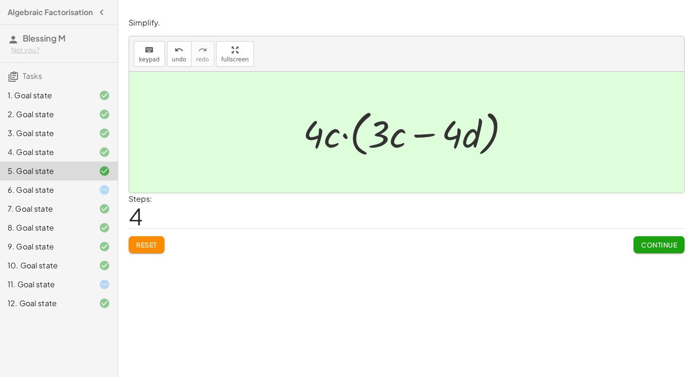
click at [57, 211] on div "7. Goal state" at bounding box center [46, 208] width 76 height 11
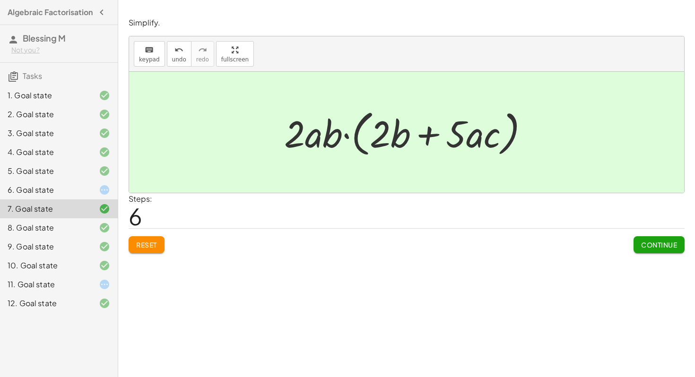
click at [49, 233] on div "8. Goal state" at bounding box center [46, 227] width 76 height 11
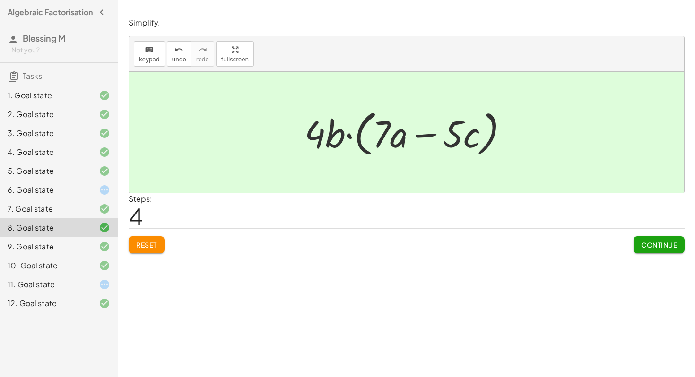
click at [49, 249] on div "9. Goal state" at bounding box center [46, 246] width 76 height 11
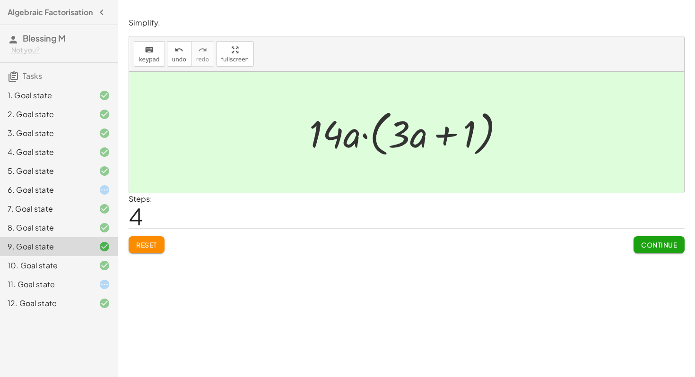
click at [49, 271] on div "10. Goal state" at bounding box center [46, 265] width 76 height 11
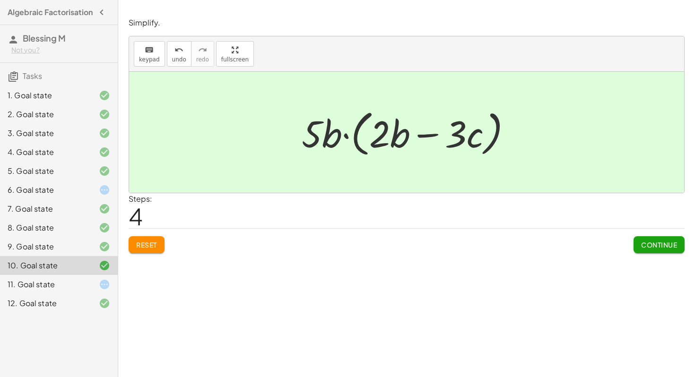
click at [45, 309] on div "12. Goal state" at bounding box center [46, 303] width 76 height 11
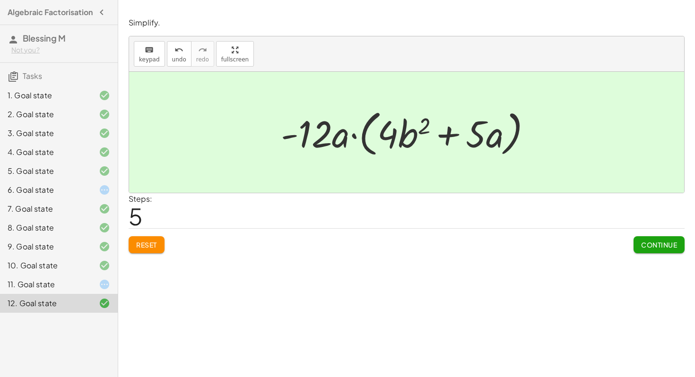
click at [29, 196] on div "6. Goal state" at bounding box center [46, 189] width 76 height 11
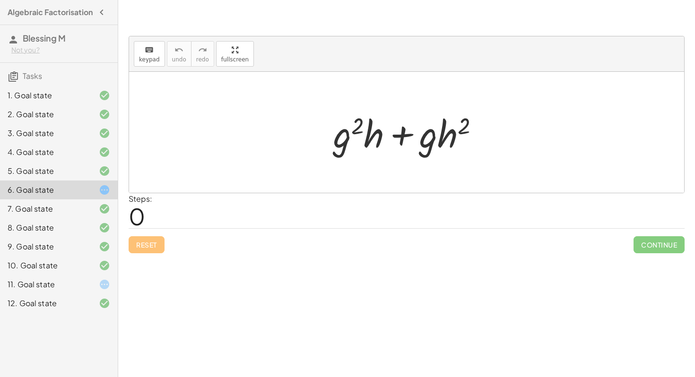
click at [68, 99] on div "1. Goal state" at bounding box center [46, 95] width 76 height 11
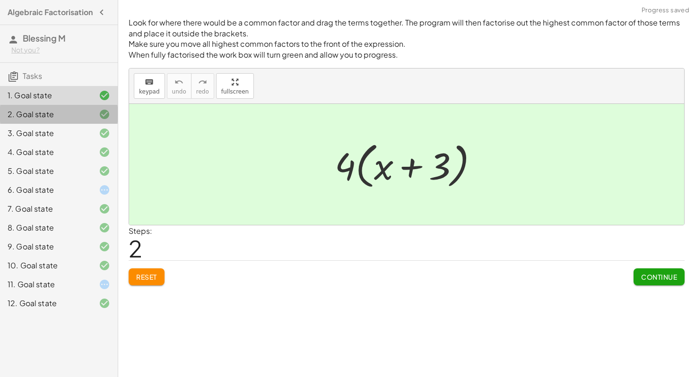
click at [64, 120] on div "2. Goal state" at bounding box center [46, 114] width 76 height 11
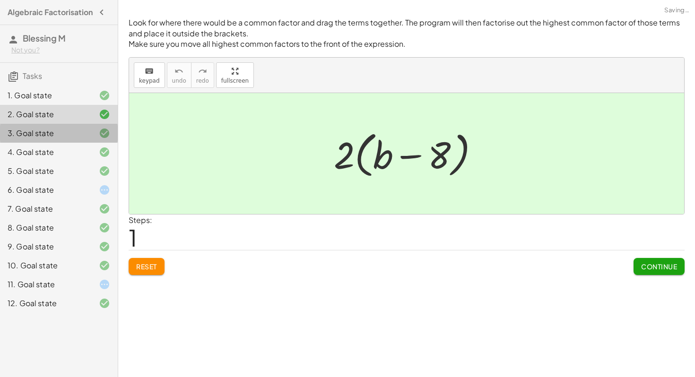
click at [60, 136] on div "3. Goal state" at bounding box center [46, 133] width 76 height 11
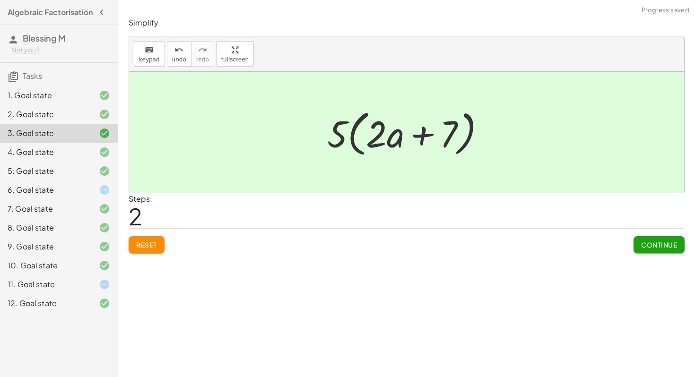
click at [62, 101] on div "1. Goal state" at bounding box center [46, 95] width 76 height 11
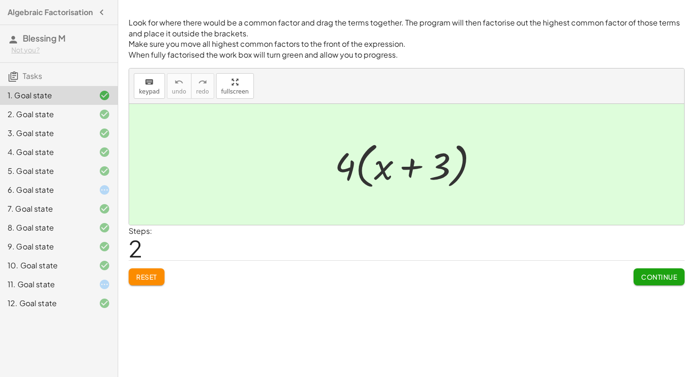
click at [60, 120] on div "2. Goal state" at bounding box center [46, 114] width 76 height 11
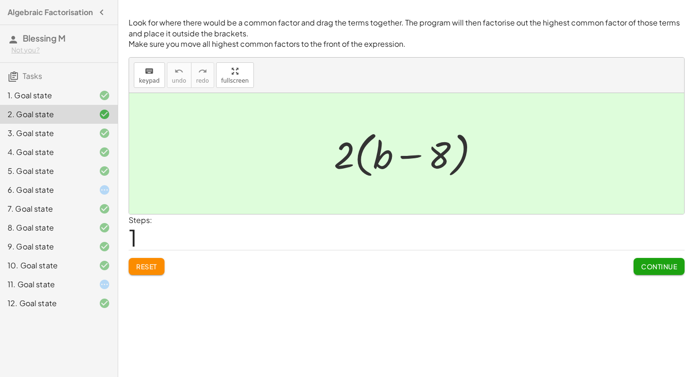
click at [107, 190] on icon at bounding box center [104, 189] width 11 height 11
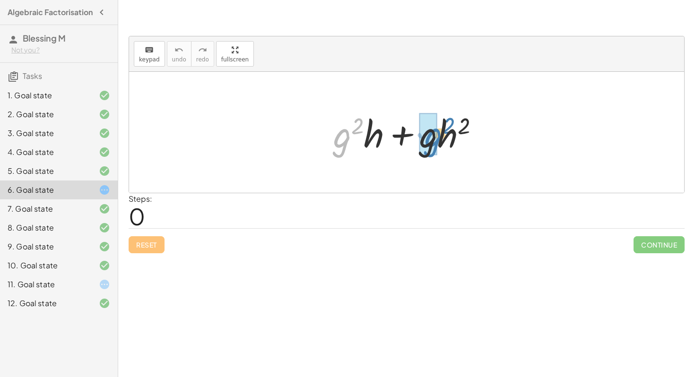
drag, startPoint x: 342, startPoint y: 139, endPoint x: 434, endPoint y: 138, distance: 92.2
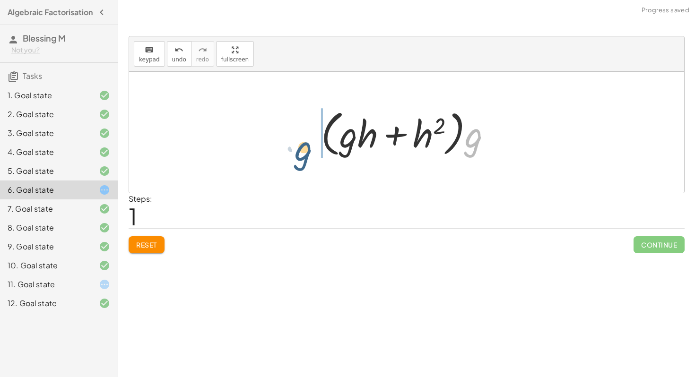
drag, startPoint x: 479, startPoint y: 138, endPoint x: 307, endPoint y: 150, distance: 172.5
click at [307, 150] on div "+ · g 2 · h + · g · h 2 + · g · g · h + · g · h 2 · g + · · h + h 2 g · g · ( )" at bounding box center [406, 132] width 199 height 59
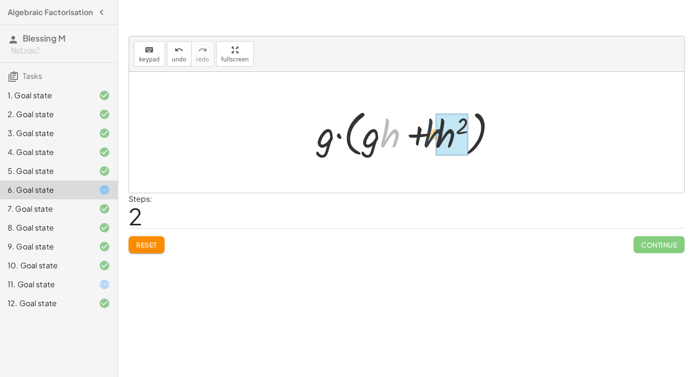
drag, startPoint x: 387, startPoint y: 141, endPoint x: 433, endPoint y: 141, distance: 46.3
click at [433, 141] on div at bounding box center [410, 132] width 197 height 54
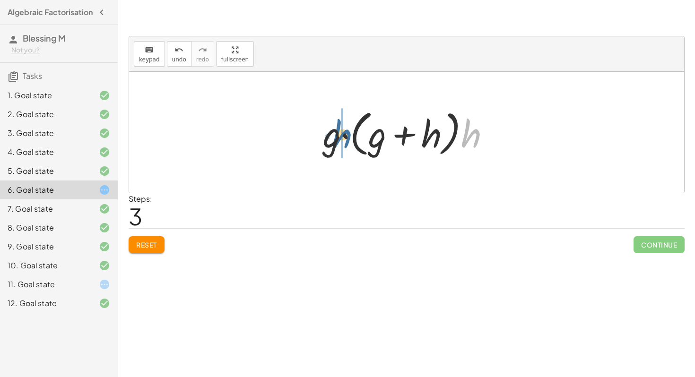
drag, startPoint x: 467, startPoint y: 129, endPoint x: 338, endPoint y: 129, distance: 129.0
click at [338, 129] on div at bounding box center [410, 132] width 184 height 54
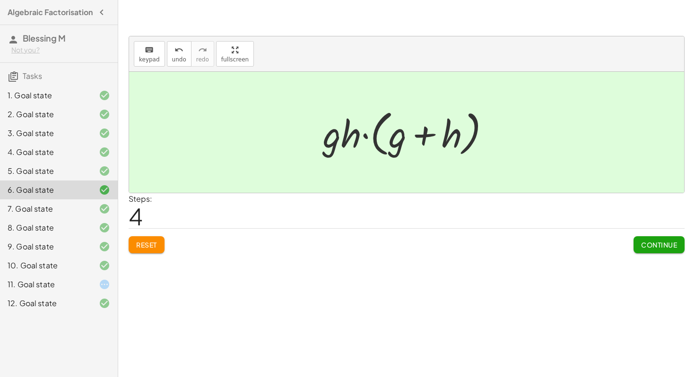
click at [102, 290] on icon at bounding box center [104, 284] width 11 height 11
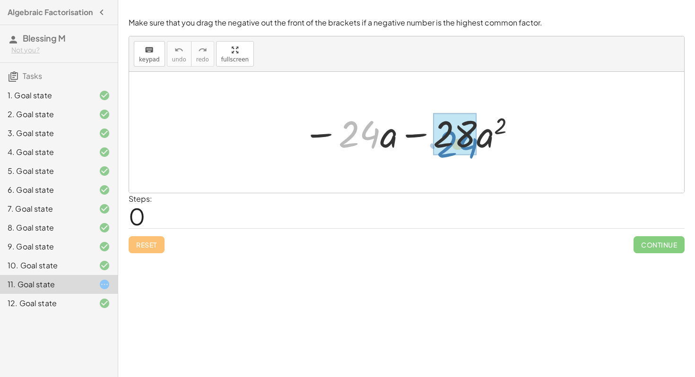
drag, startPoint x: 349, startPoint y: 136, endPoint x: 448, endPoint y: 146, distance: 98.8
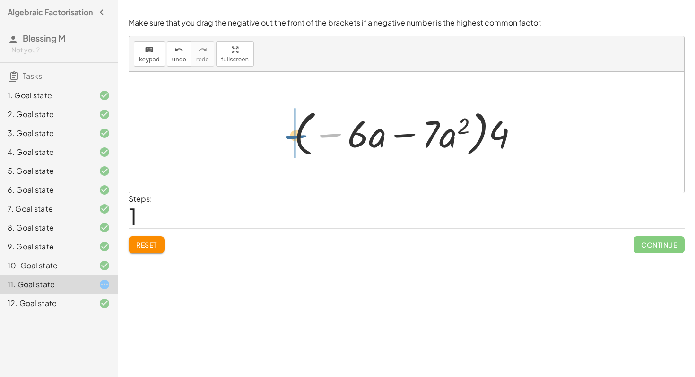
drag, startPoint x: 335, startPoint y: 135, endPoint x: 299, endPoint y: 137, distance: 35.5
click at [299, 137] on div at bounding box center [409, 132] width 241 height 54
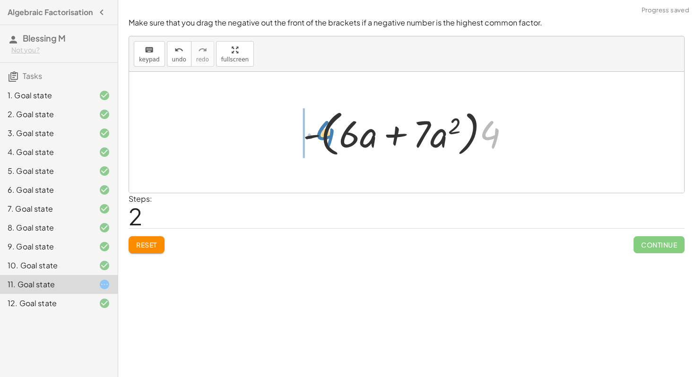
drag, startPoint x: 491, startPoint y: 138, endPoint x: 318, endPoint y: 136, distance: 172.5
click at [318, 136] on div at bounding box center [409, 132] width 223 height 54
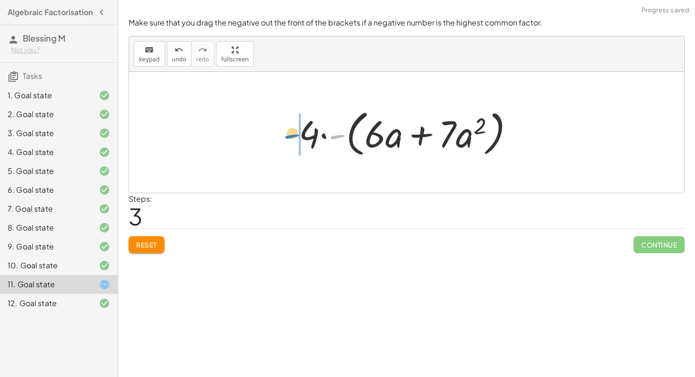
drag, startPoint x: 337, startPoint y: 136, endPoint x: 292, endPoint y: 135, distance: 45.4
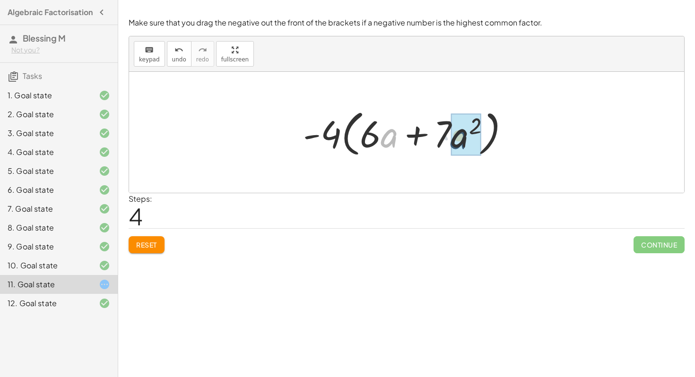
drag, startPoint x: 386, startPoint y: 135, endPoint x: 458, endPoint y: 136, distance: 72.3
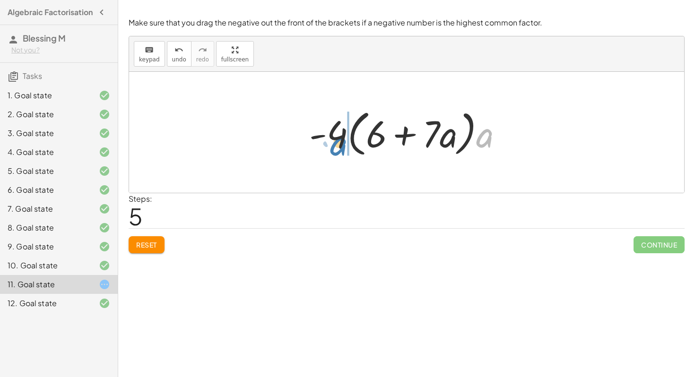
drag, startPoint x: 484, startPoint y: 136, endPoint x: 342, endPoint y: 145, distance: 142.5
click at [342, 145] on div at bounding box center [409, 132] width 211 height 54
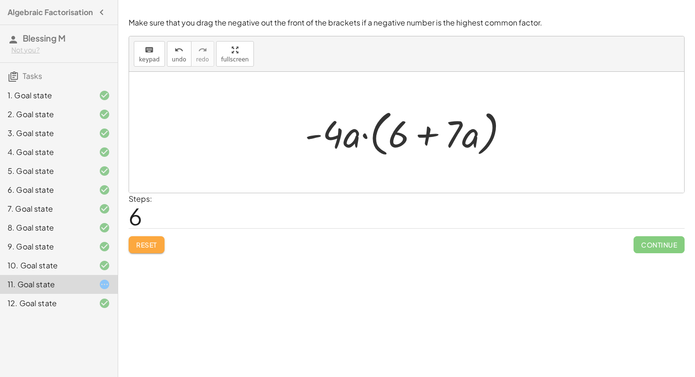
click at [148, 245] on span "Reset" at bounding box center [146, 245] width 21 height 9
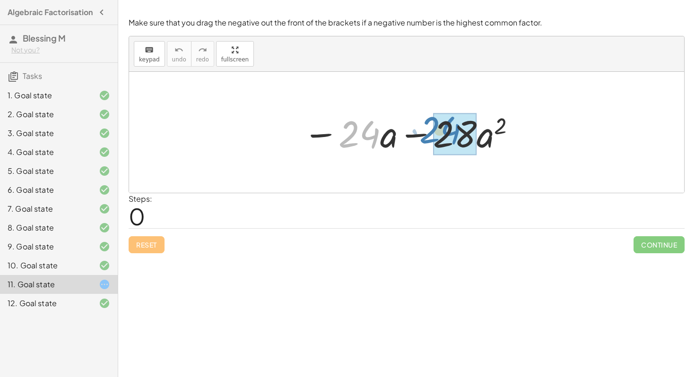
drag, startPoint x: 343, startPoint y: 136, endPoint x: 423, endPoint y: 132, distance: 80.9
click at [423, 132] on div at bounding box center [409, 132] width 223 height 49
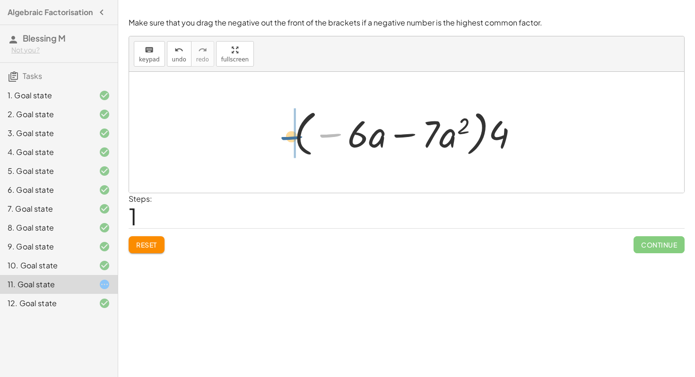
drag, startPoint x: 325, startPoint y: 138, endPoint x: 286, endPoint y: 140, distance: 38.8
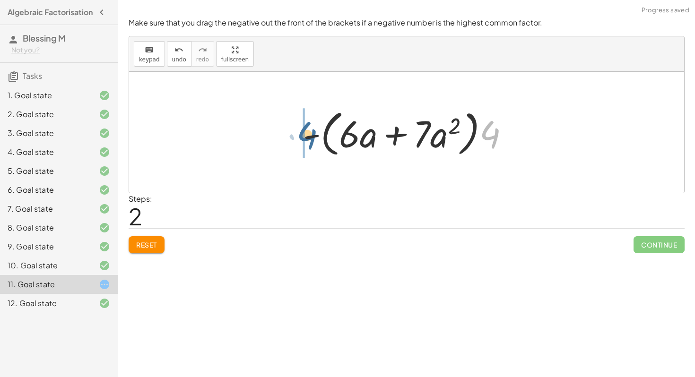
drag, startPoint x: 486, startPoint y: 135, endPoint x: 293, endPoint y: 136, distance: 193.8
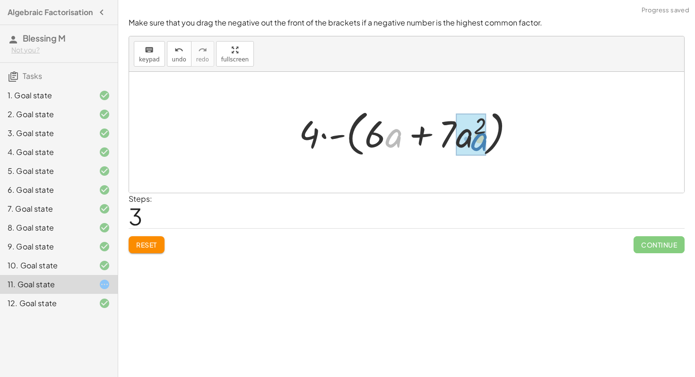
drag, startPoint x: 389, startPoint y: 140, endPoint x: 467, endPoint y: 141, distance: 78.5
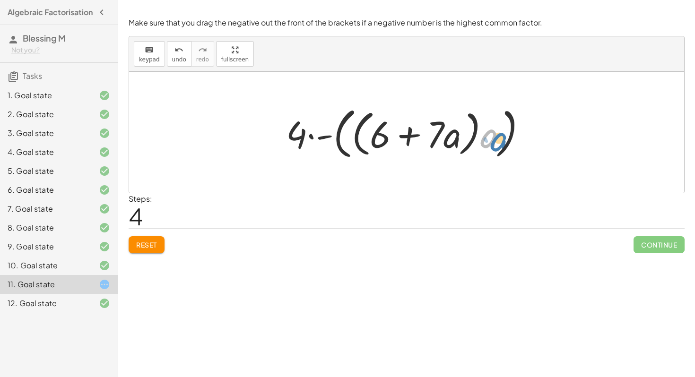
drag, startPoint x: 491, startPoint y: 142, endPoint x: 496, endPoint y: 145, distance: 5.5
click at [496, 145] on div at bounding box center [409, 133] width 257 height 60
click at [138, 246] on span "Reset" at bounding box center [146, 245] width 21 height 9
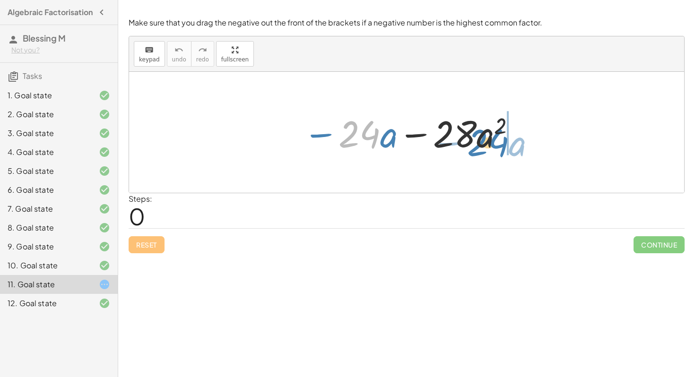
drag, startPoint x: 355, startPoint y: 136, endPoint x: 484, endPoint y: 144, distance: 129.3
click at [484, 144] on div at bounding box center [409, 132] width 223 height 49
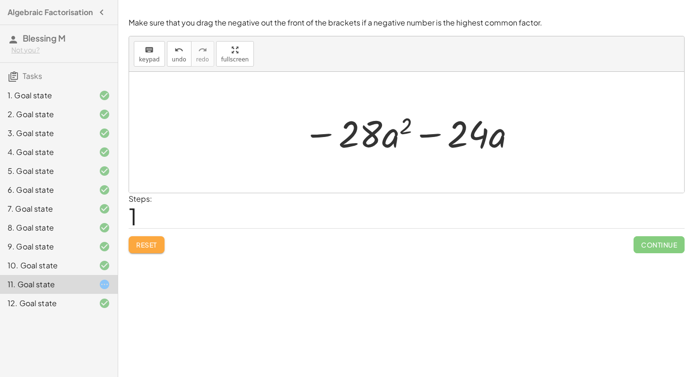
click at [157, 250] on button "Reset" at bounding box center [147, 244] width 36 height 17
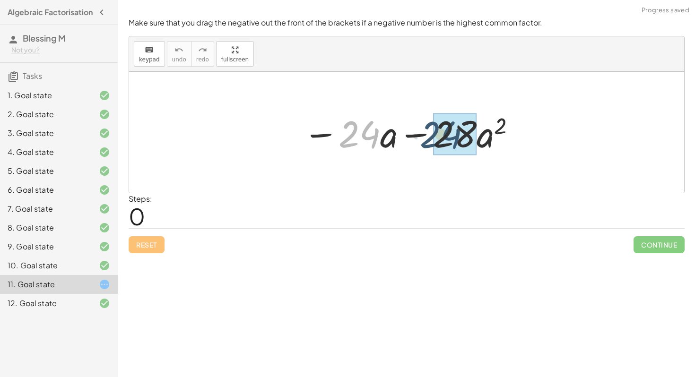
drag, startPoint x: 366, startPoint y: 137, endPoint x: 452, endPoint y: 137, distance: 86.5
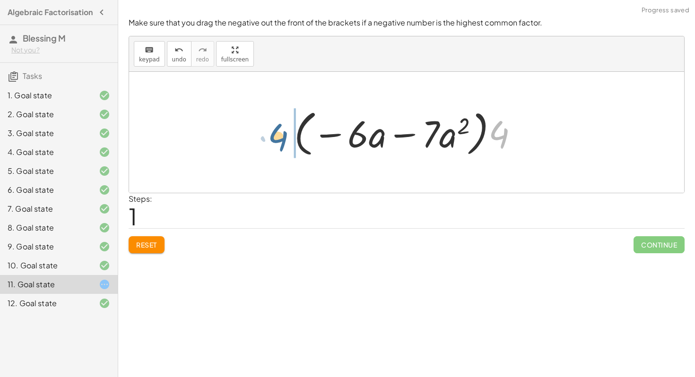
drag, startPoint x: 500, startPoint y: 144, endPoint x: 278, endPoint y: 145, distance: 222.1
click at [278, 146] on div "− · 24 · a − · 28 · a 2 − · 4 · 6 · a − · 4 · 7 · a 2 · 4 − · · a − · a 2 4 · 6…" at bounding box center [406, 132] width 555 height 121
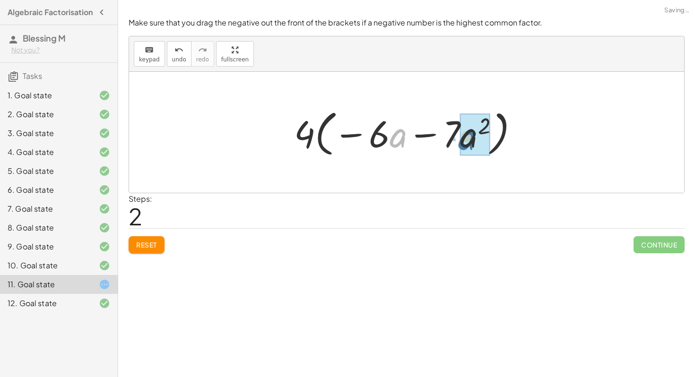
drag, startPoint x: 395, startPoint y: 139, endPoint x: 459, endPoint y: 142, distance: 64.3
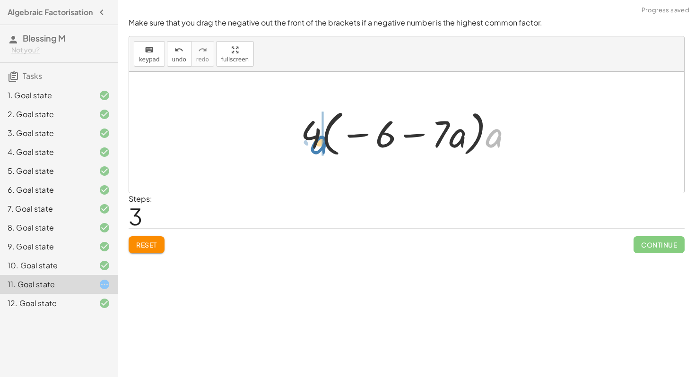
drag, startPoint x: 493, startPoint y: 142, endPoint x: 319, endPoint y: 148, distance: 175.0
click at [319, 148] on div at bounding box center [410, 132] width 229 height 54
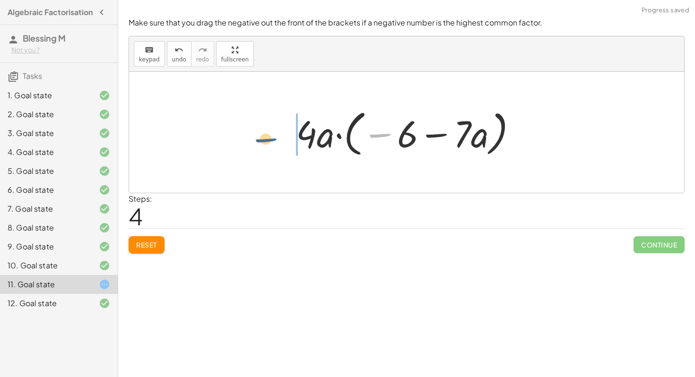
drag, startPoint x: 375, startPoint y: 137, endPoint x: 261, endPoint y: 140, distance: 113.9
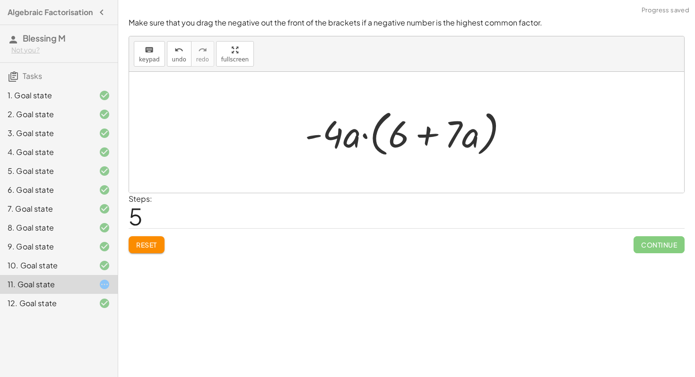
click at [145, 260] on div "Look for where there would be a common factor and drag the terms together. The …" at bounding box center [406, 188] width 577 height 377
click at [151, 247] on span "Reset" at bounding box center [146, 245] width 21 height 9
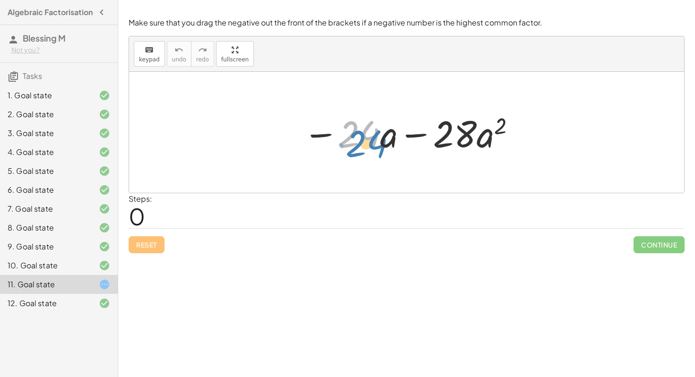
drag, startPoint x: 362, startPoint y: 132, endPoint x: 358, endPoint y: 140, distance: 9.7
click at [357, 141] on div at bounding box center [409, 132] width 223 height 49
drag, startPoint x: 356, startPoint y: 128, endPoint x: 366, endPoint y: 127, distance: 10.0
click at [366, 127] on div at bounding box center [409, 132] width 223 height 49
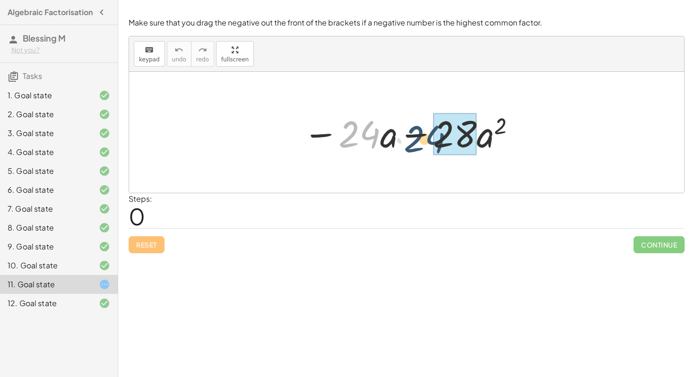
drag, startPoint x: 362, startPoint y: 131, endPoint x: 447, endPoint y: 133, distance: 85.1
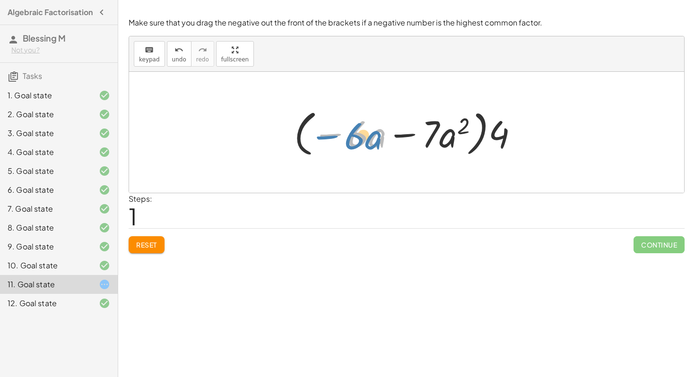
click at [328, 134] on div at bounding box center [409, 132] width 241 height 54
drag, startPoint x: 324, startPoint y: 136, endPoint x: 482, endPoint y: 133, distance: 157.9
click at [482, 133] on div at bounding box center [409, 132] width 241 height 54
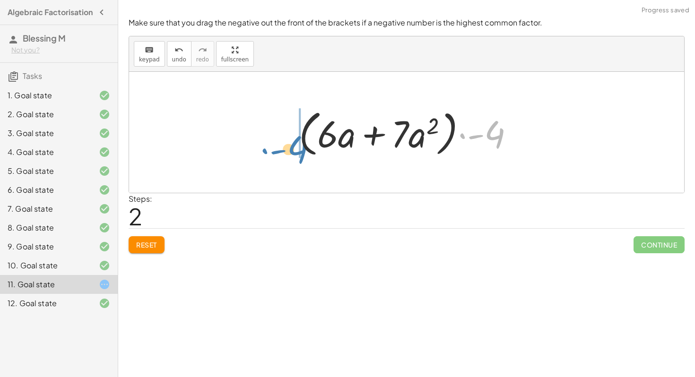
drag, startPoint x: 497, startPoint y: 134, endPoint x: 293, endPoint y: 143, distance: 204.4
click at [292, 143] on div "− · 24 · a − · 28 · a 2 − · 4 · 6 · a − · 4 · 7 · a 2 · ( − · 6 · a − · 7 · a 2…" at bounding box center [407, 132] width 244 height 59
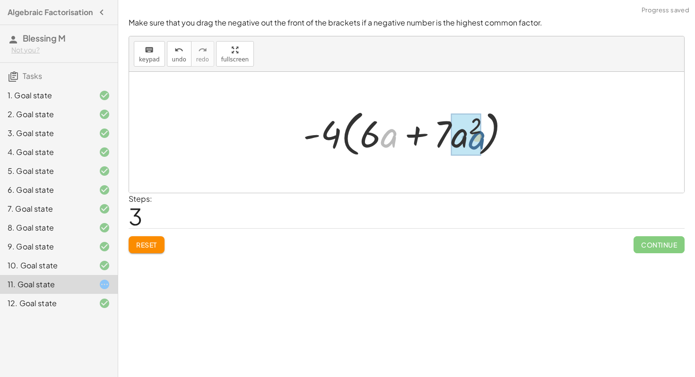
drag, startPoint x: 393, startPoint y: 139, endPoint x: 478, endPoint y: 141, distance: 84.6
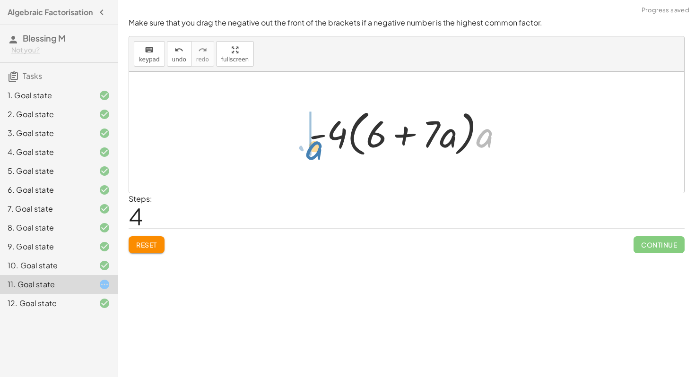
drag, startPoint x: 487, startPoint y: 139, endPoint x: 316, endPoint y: 151, distance: 171.1
click at [316, 151] on div at bounding box center [409, 132] width 211 height 54
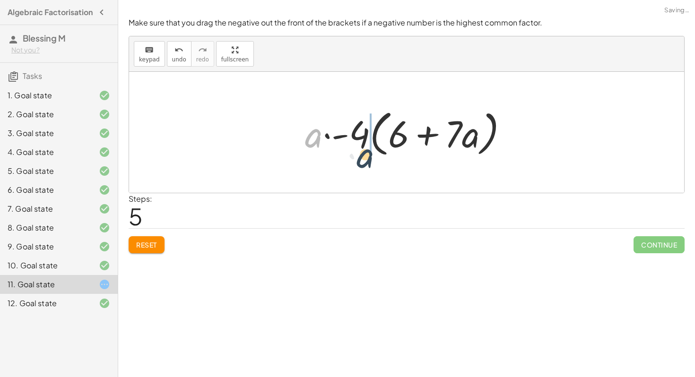
drag, startPoint x: 316, startPoint y: 135, endPoint x: 369, endPoint y: 154, distance: 56.2
click at [369, 154] on div at bounding box center [410, 132] width 220 height 54
click at [153, 249] on span "Reset" at bounding box center [146, 245] width 21 height 9
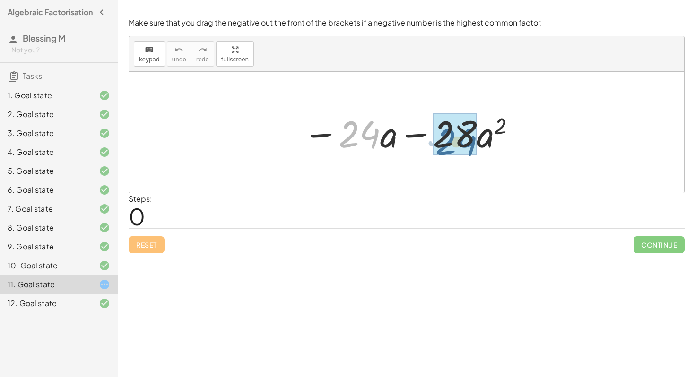
drag, startPoint x: 356, startPoint y: 134, endPoint x: 453, endPoint y: 141, distance: 97.7
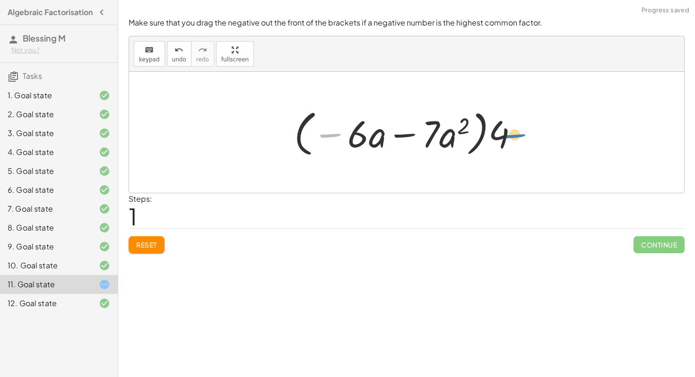
drag, startPoint x: 326, startPoint y: 133, endPoint x: 509, endPoint y: 134, distance: 183.8
click at [509, 134] on div at bounding box center [409, 132] width 241 height 54
drag, startPoint x: 326, startPoint y: 138, endPoint x: 477, endPoint y: 141, distance: 151.3
click at [477, 141] on div at bounding box center [409, 132] width 241 height 54
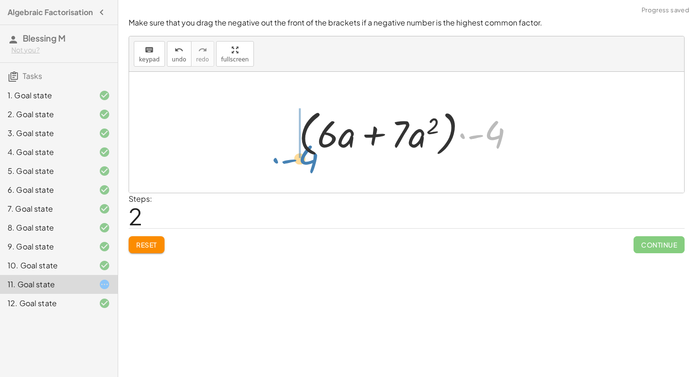
drag, startPoint x: 492, startPoint y: 134, endPoint x: 305, endPoint y: 158, distance: 188.2
click at [305, 158] on div at bounding box center [410, 132] width 232 height 54
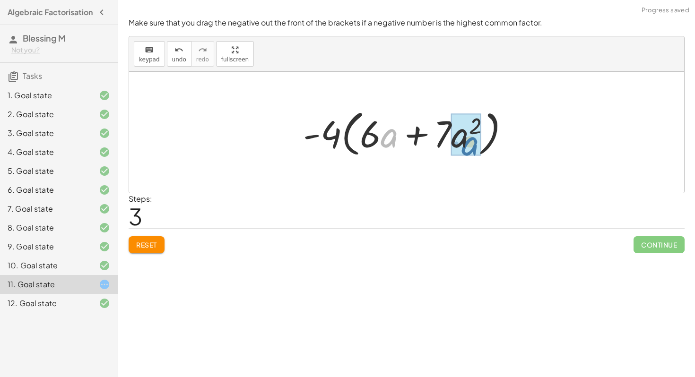
drag, startPoint x: 393, startPoint y: 138, endPoint x: 474, endPoint y: 146, distance: 81.1
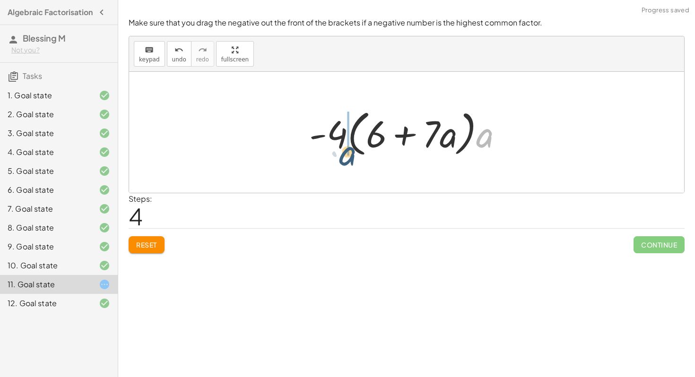
drag, startPoint x: 481, startPoint y: 138, endPoint x: 337, endPoint y: 152, distance: 144.3
click at [336, 153] on div at bounding box center [409, 132] width 211 height 54
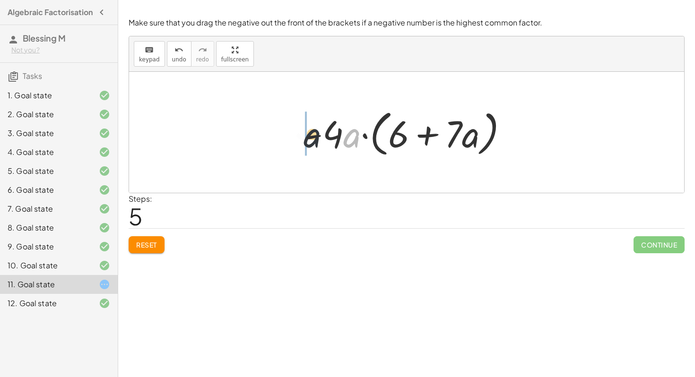
drag, startPoint x: 349, startPoint y: 140, endPoint x: 279, endPoint y: 140, distance: 69.9
click at [158, 245] on button "Reset" at bounding box center [147, 244] width 36 height 17
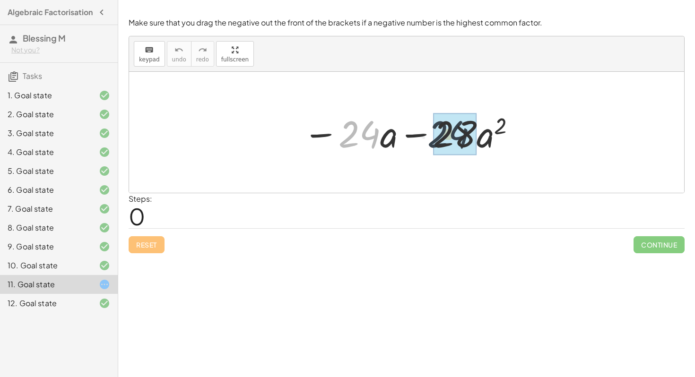
drag, startPoint x: 368, startPoint y: 131, endPoint x: 460, endPoint y: 132, distance: 92.6
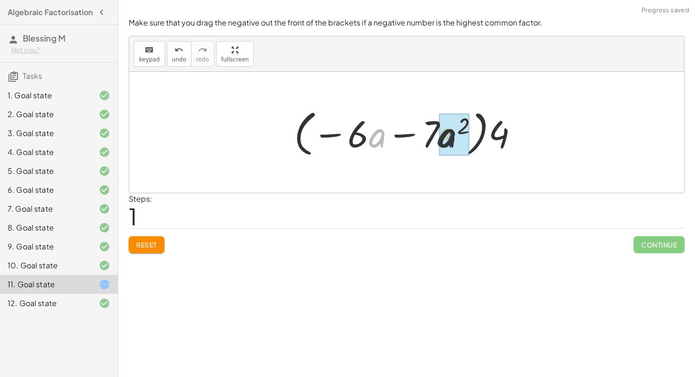
drag, startPoint x: 379, startPoint y: 142, endPoint x: 449, endPoint y: 141, distance: 69.9
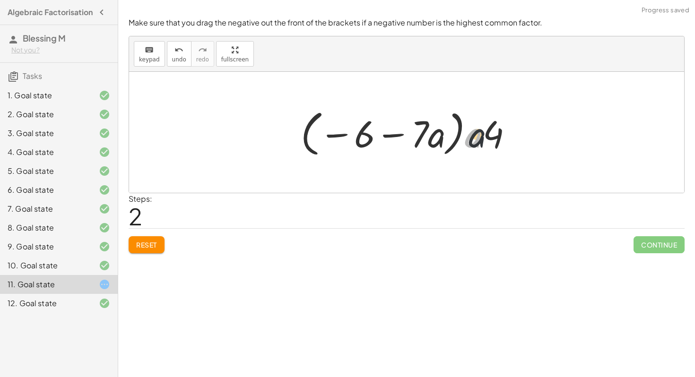
drag, startPoint x: 470, startPoint y: 139, endPoint x: 501, endPoint y: 139, distance: 31.2
click at [501, 139] on div at bounding box center [410, 132] width 229 height 54
drag, startPoint x: 482, startPoint y: 136, endPoint x: 303, endPoint y: 152, distance: 178.9
click at [303, 152] on div at bounding box center [410, 132] width 229 height 54
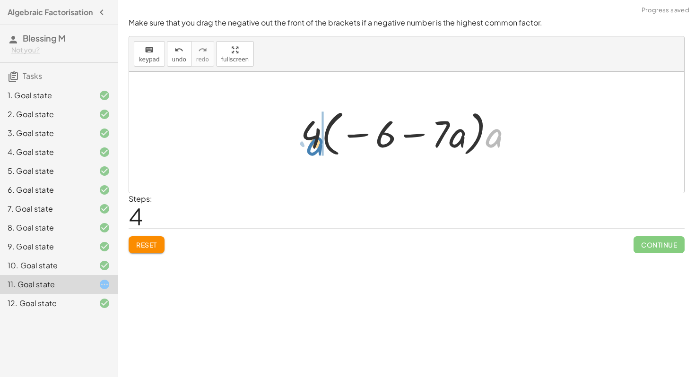
drag, startPoint x: 500, startPoint y: 142, endPoint x: 323, endPoint y: 150, distance: 177.4
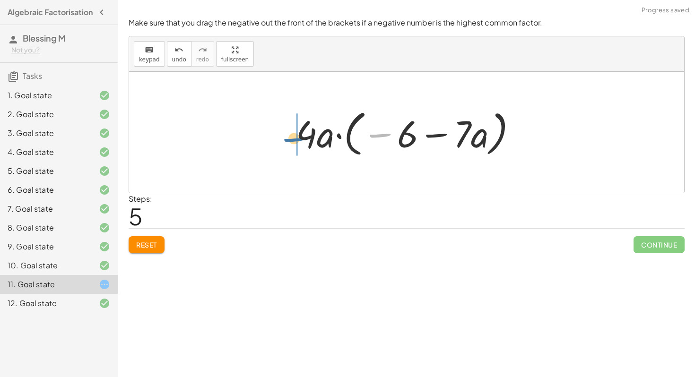
drag, startPoint x: 373, startPoint y: 136, endPoint x: 287, endPoint y: 140, distance: 86.1
click at [287, 140] on div "− · 24 · a − · 28 · a 2 − · 4 · 6 · a − · 4 · 7 · a 2 · ( − · 6 · a − · 7 · a 2…" at bounding box center [407, 132] width 250 height 59
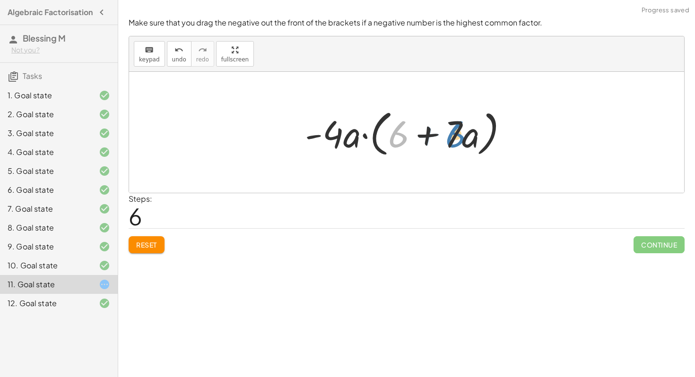
drag, startPoint x: 394, startPoint y: 146, endPoint x: 451, endPoint y: 146, distance: 57.2
click at [451, 146] on div at bounding box center [410, 132] width 220 height 54
click at [471, 138] on div at bounding box center [410, 132] width 220 height 54
click at [148, 243] on span "Reset" at bounding box center [146, 245] width 21 height 9
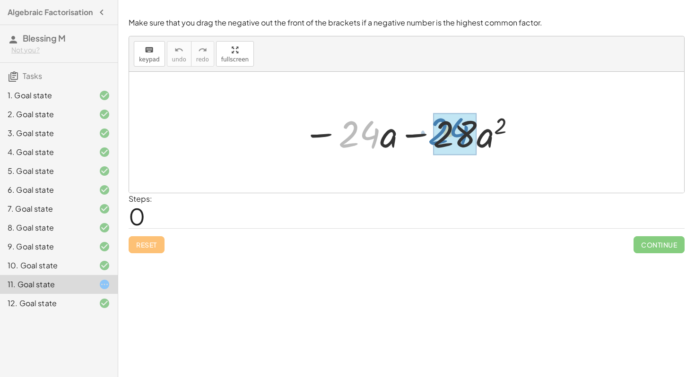
drag, startPoint x: 339, startPoint y: 134, endPoint x: 430, endPoint y: 131, distance: 91.3
click at [430, 131] on div at bounding box center [409, 132] width 223 height 49
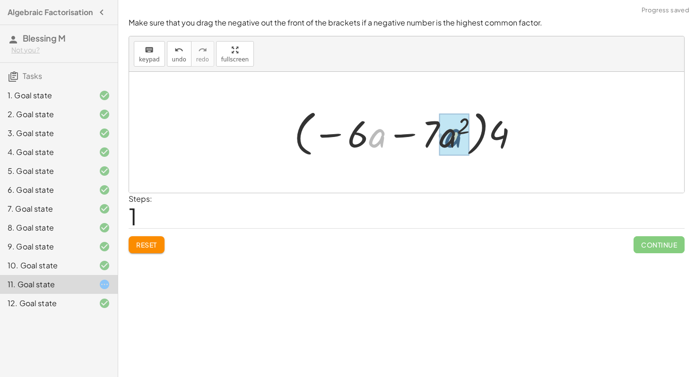
drag, startPoint x: 374, startPoint y: 143, endPoint x: 435, endPoint y: 143, distance: 61.4
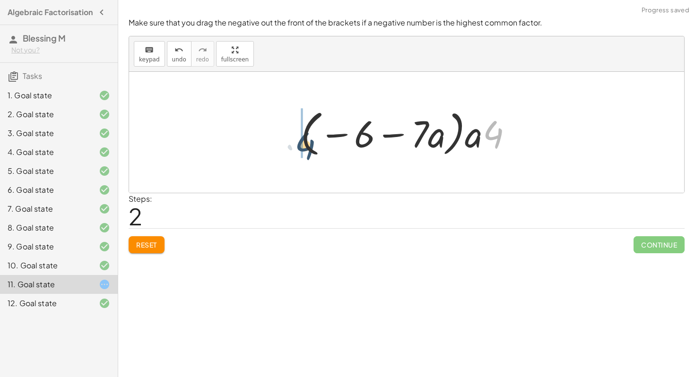
drag, startPoint x: 495, startPoint y: 135, endPoint x: 290, endPoint y: 144, distance: 205.3
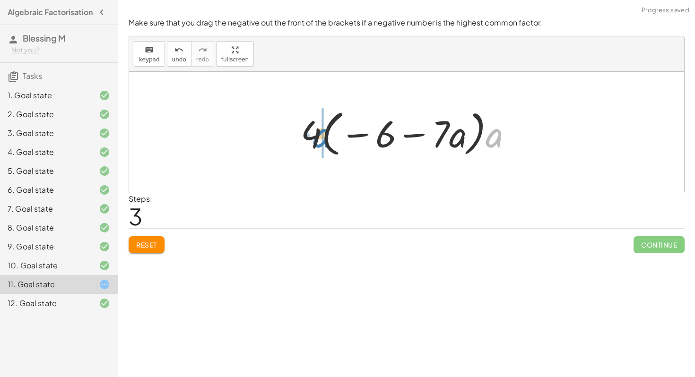
drag, startPoint x: 492, startPoint y: 139, endPoint x: 324, endPoint y: 138, distance: 168.7
click at [324, 138] on div at bounding box center [410, 132] width 229 height 54
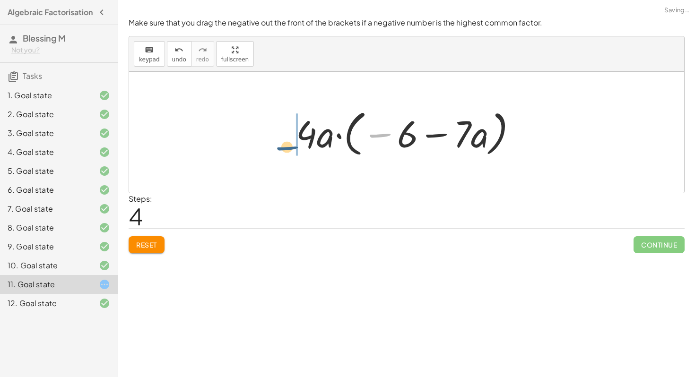
drag, startPoint x: 385, startPoint y: 133, endPoint x: 289, endPoint y: 144, distance: 96.1
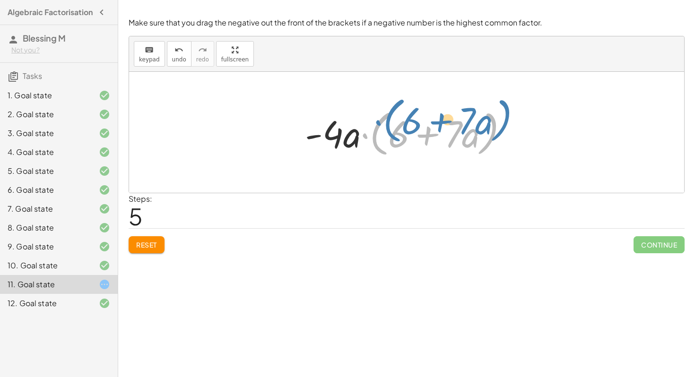
drag, startPoint x: 366, startPoint y: 137, endPoint x: 379, endPoint y: 132, distance: 13.8
click at [379, 132] on div at bounding box center [410, 132] width 220 height 54
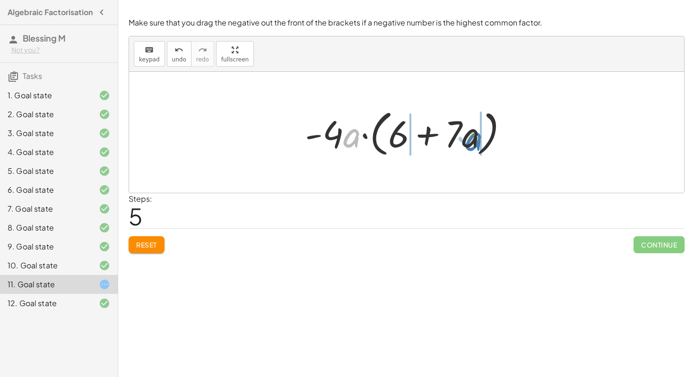
drag, startPoint x: 354, startPoint y: 140, endPoint x: 476, endPoint y: 144, distance: 122.5
click at [476, 144] on div at bounding box center [410, 132] width 220 height 54
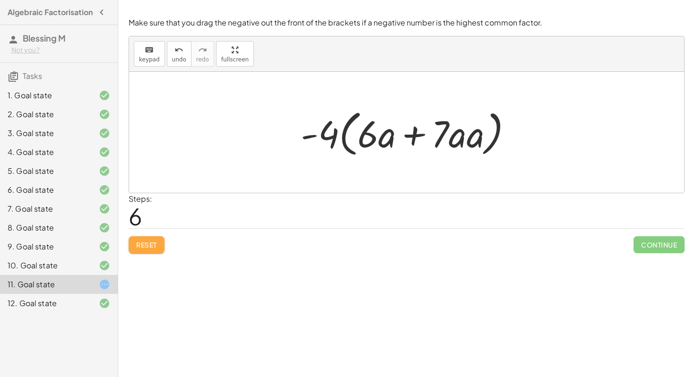
click at [144, 247] on span "Reset" at bounding box center [146, 245] width 21 height 9
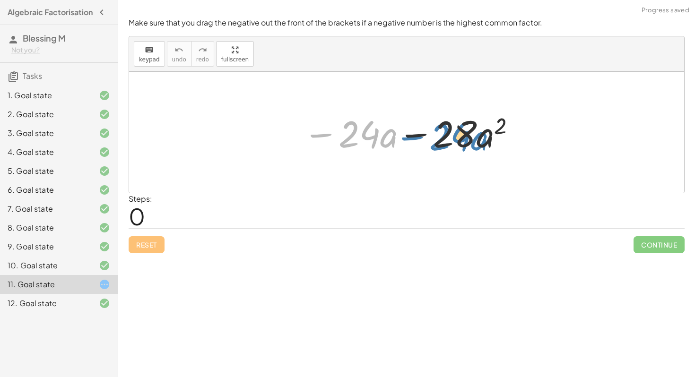
drag, startPoint x: 325, startPoint y: 137, endPoint x: 416, endPoint y: 140, distance: 91.3
click at [416, 140] on div at bounding box center [409, 132] width 223 height 49
drag, startPoint x: 333, startPoint y: 137, endPoint x: 426, endPoint y: 138, distance: 92.6
click at [426, 138] on div at bounding box center [409, 132] width 223 height 49
drag, startPoint x: 335, startPoint y: 138, endPoint x: 445, endPoint y: 138, distance: 110.1
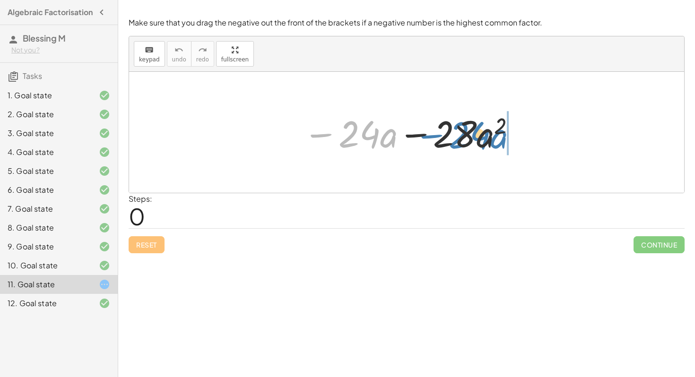
click at [445, 138] on div at bounding box center [409, 132] width 223 height 49
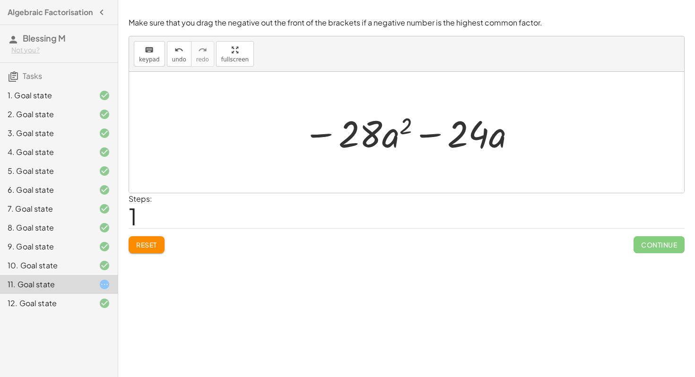
click at [151, 248] on span "Reset" at bounding box center [146, 245] width 21 height 9
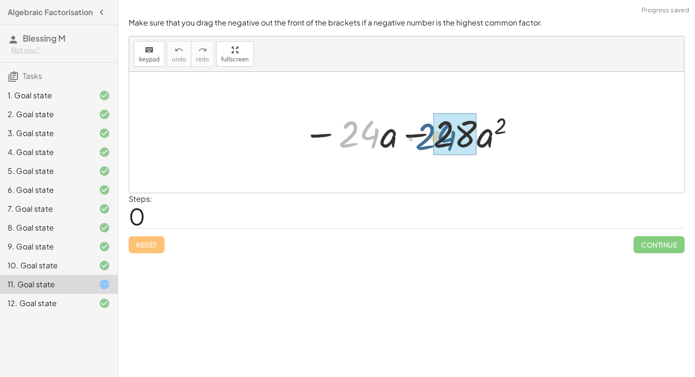
drag, startPoint x: 368, startPoint y: 135, endPoint x: 465, endPoint y: 139, distance: 96.5
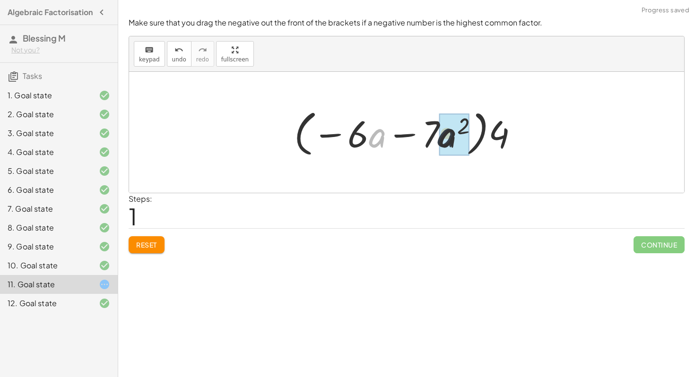
drag, startPoint x: 378, startPoint y: 141, endPoint x: 453, endPoint y: 139, distance: 75.7
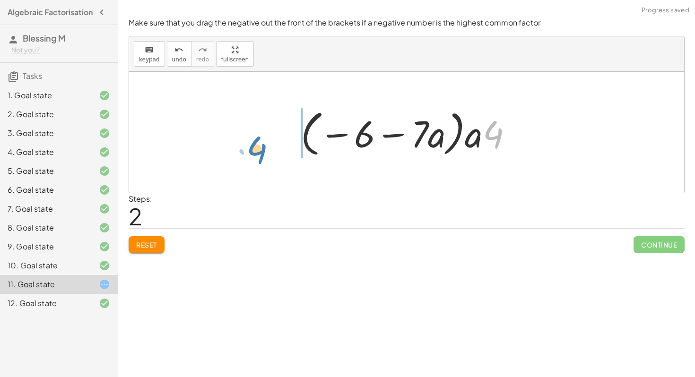
drag, startPoint x: 495, startPoint y: 135, endPoint x: 266, endPoint y: 148, distance: 229.6
click at [266, 148] on div "− · 24 · a − · 28 · a 2 − · 4 · 6 · a − · 4 · 7 · a 2 · ( − · 6 · a − · 7 · a 2…" at bounding box center [406, 132] width 555 height 121
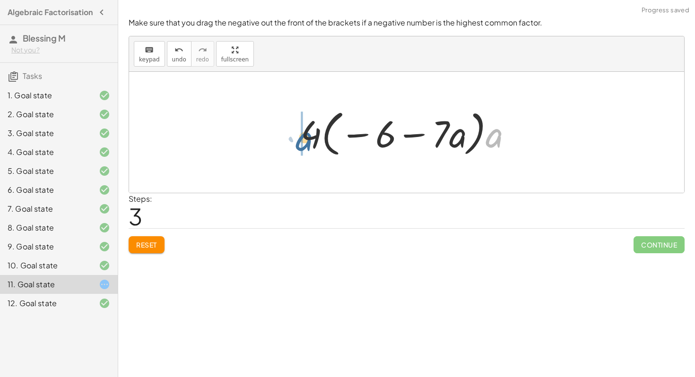
drag, startPoint x: 496, startPoint y: 136, endPoint x: 307, endPoint y: 139, distance: 189.1
click at [307, 139] on div at bounding box center [410, 132] width 229 height 54
click at [312, 139] on div at bounding box center [410, 132] width 229 height 54
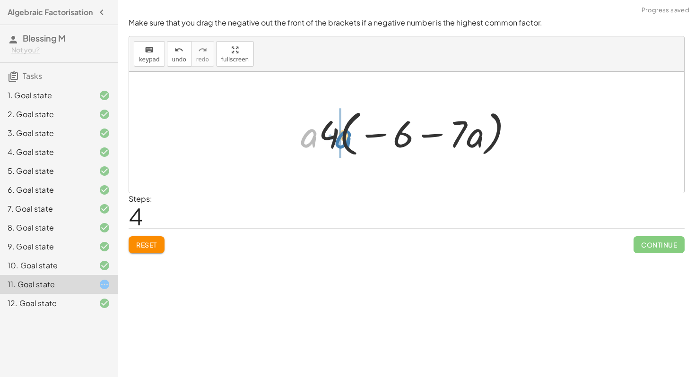
drag, startPoint x: 305, startPoint y: 140, endPoint x: 339, endPoint y: 141, distance: 33.6
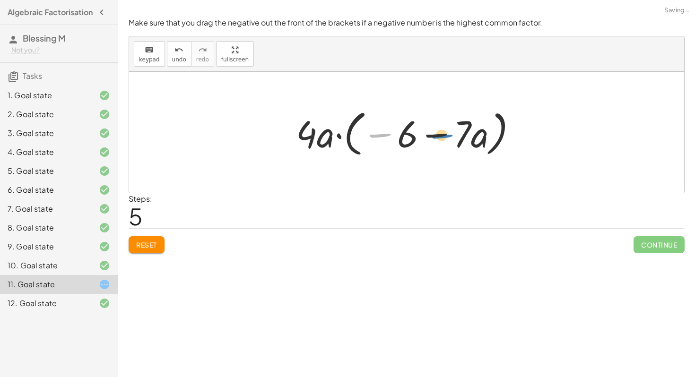
drag, startPoint x: 383, startPoint y: 134, endPoint x: 443, endPoint y: 137, distance: 60.5
click at [444, 137] on div at bounding box center [410, 132] width 238 height 54
drag, startPoint x: 380, startPoint y: 137, endPoint x: 337, endPoint y: 142, distance: 43.4
click at [337, 142] on div at bounding box center [410, 132] width 238 height 54
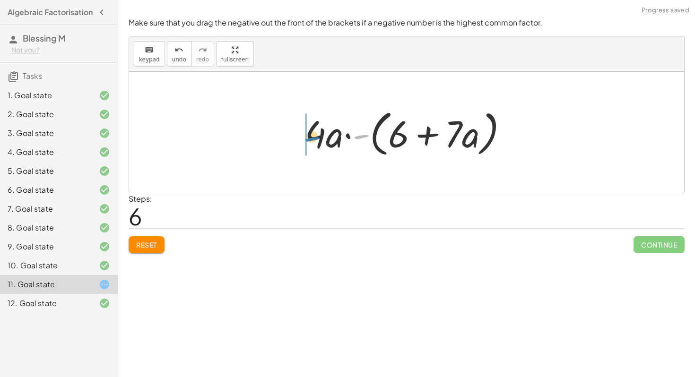
drag, startPoint x: 358, startPoint y: 137, endPoint x: 308, endPoint y: 139, distance: 49.7
click at [308, 139] on div at bounding box center [410, 132] width 220 height 54
click at [147, 239] on button "Reset" at bounding box center [147, 244] width 36 height 17
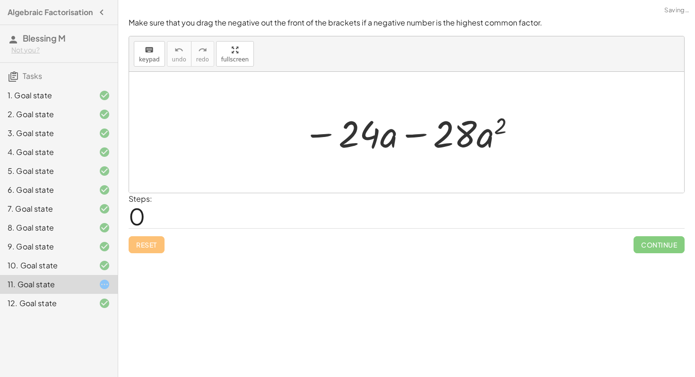
drag, startPoint x: 232, startPoint y: 43, endPoint x: 232, endPoint y: 101, distance: 57.7
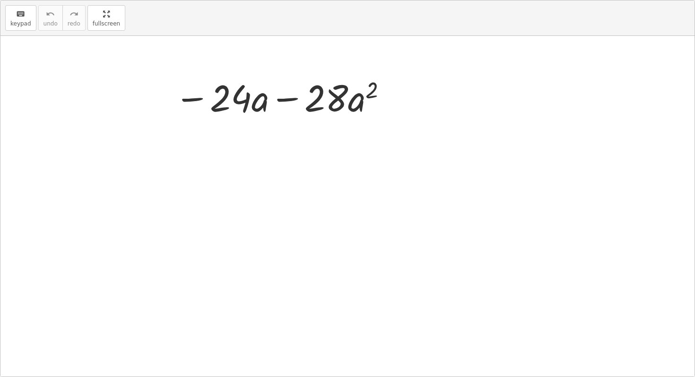
click at [232, 101] on div "keyboard keypad undo undo redo redo fullscreen − · 24 · a − · 28 · a 2 ×" at bounding box center [347, 188] width 694 height 376
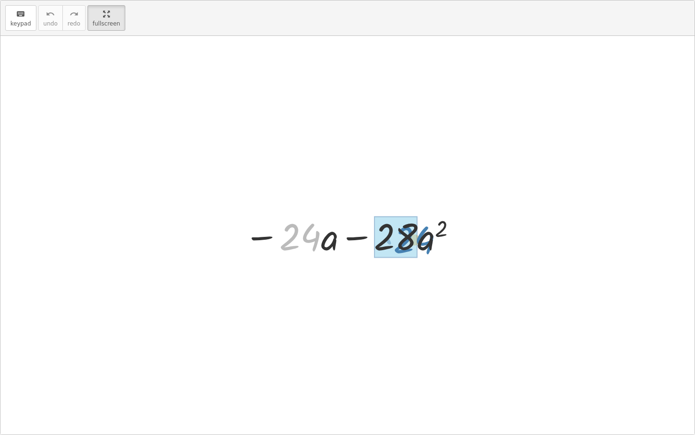
drag, startPoint x: 302, startPoint y: 235, endPoint x: 404, endPoint y: 238, distance: 101.2
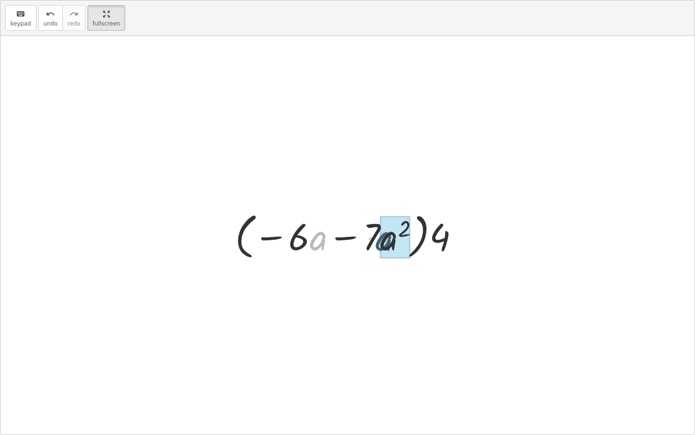
drag, startPoint x: 316, startPoint y: 243, endPoint x: 388, endPoint y: 244, distance: 72.8
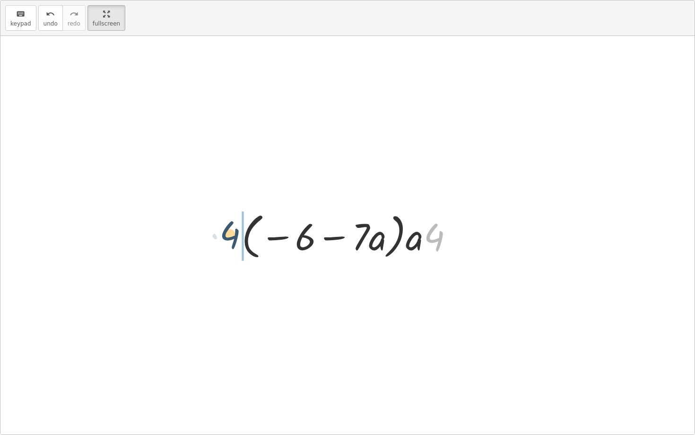
drag, startPoint x: 434, startPoint y: 240, endPoint x: 223, endPoint y: 237, distance: 210.8
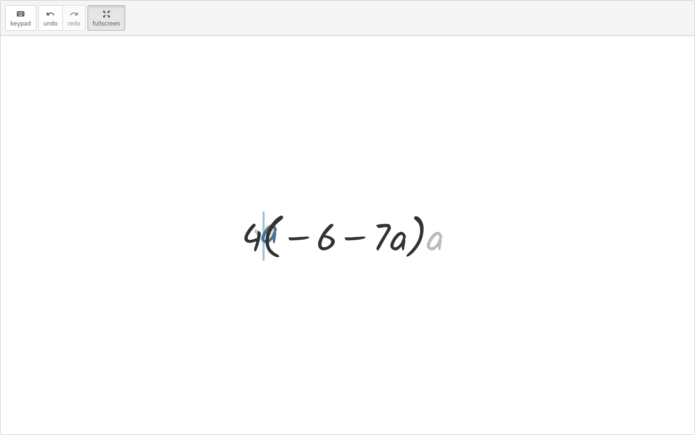
drag, startPoint x: 437, startPoint y: 242, endPoint x: 270, endPoint y: 234, distance: 167.0
click at [270, 234] on div at bounding box center [351, 235] width 229 height 54
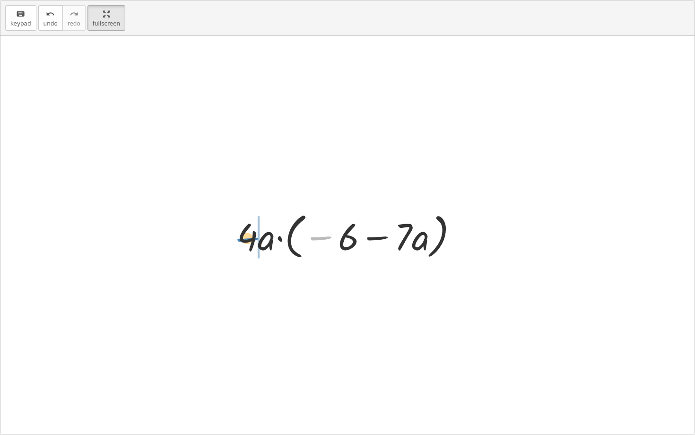
drag, startPoint x: 320, startPoint y: 241, endPoint x: 245, endPoint y: 242, distance: 74.7
click at [245, 242] on div at bounding box center [351, 235] width 238 height 54
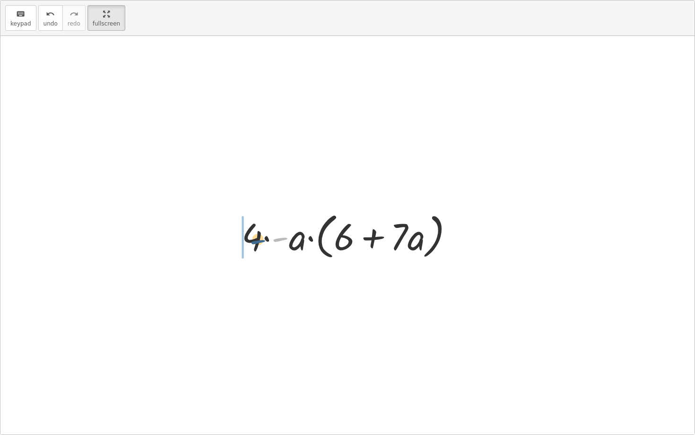
drag, startPoint x: 281, startPoint y: 237, endPoint x: 258, endPoint y: 239, distance: 23.3
click at [258, 239] on div at bounding box center [351, 235] width 229 height 54
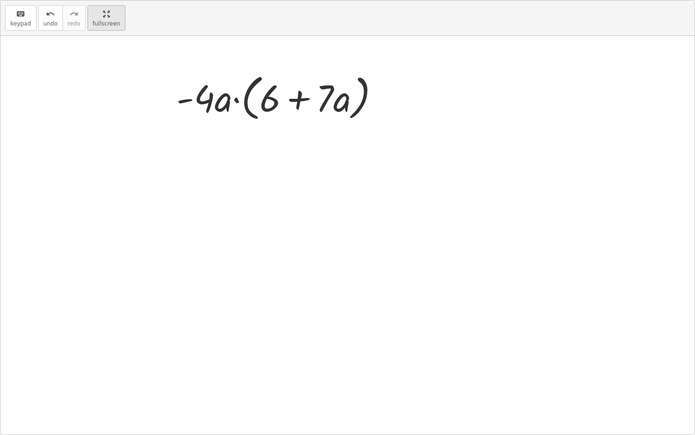
click at [107, 0] on html "Algebraic Factorisation Blessing M Not you? Tasks 1. Goal state 2. Goal state 3…" at bounding box center [347, 217] width 695 height 435
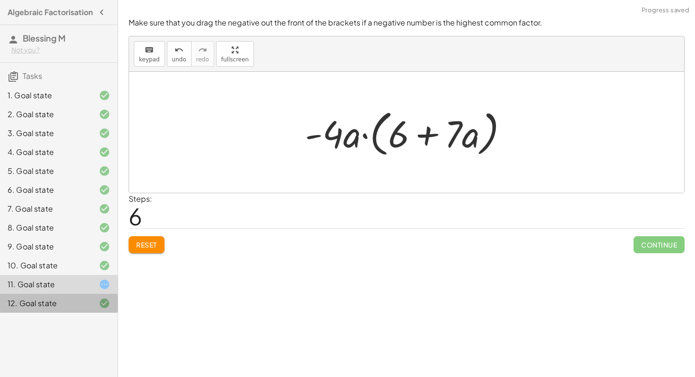
click at [75, 309] on div "12. Goal state" at bounding box center [46, 303] width 76 height 11
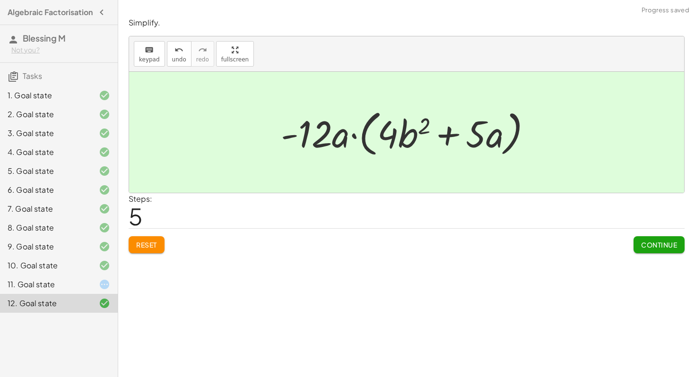
click at [85, 290] on div at bounding box center [97, 284] width 26 height 11
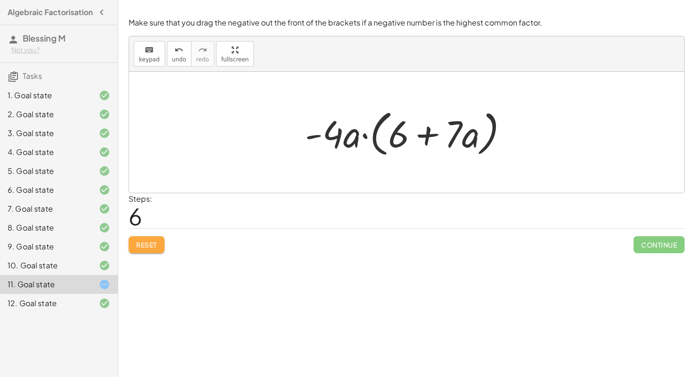
click at [146, 248] on span "Reset" at bounding box center [146, 245] width 21 height 9
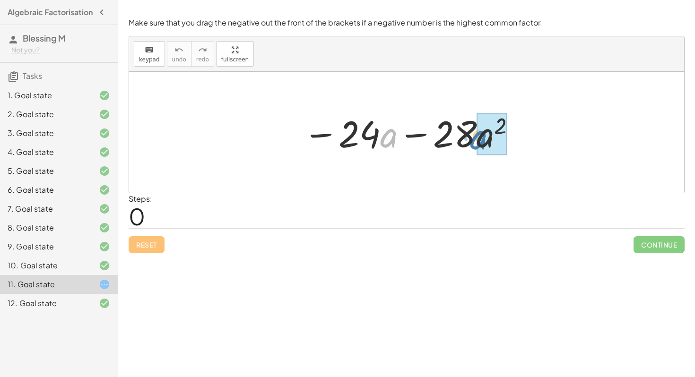
drag, startPoint x: 389, startPoint y: 141, endPoint x: 491, endPoint y: 143, distance: 101.1
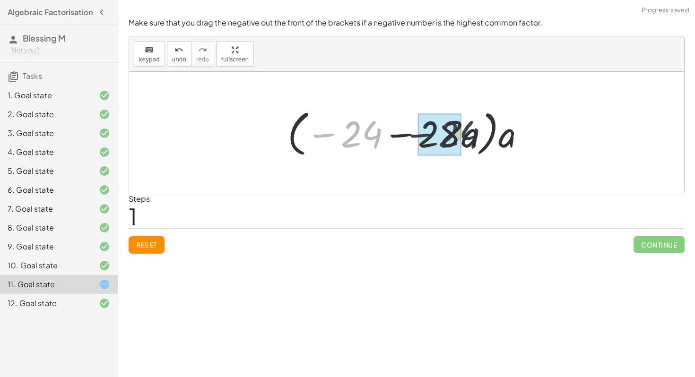
drag, startPoint x: 358, startPoint y: 137, endPoint x: 457, endPoint y: 137, distance: 98.8
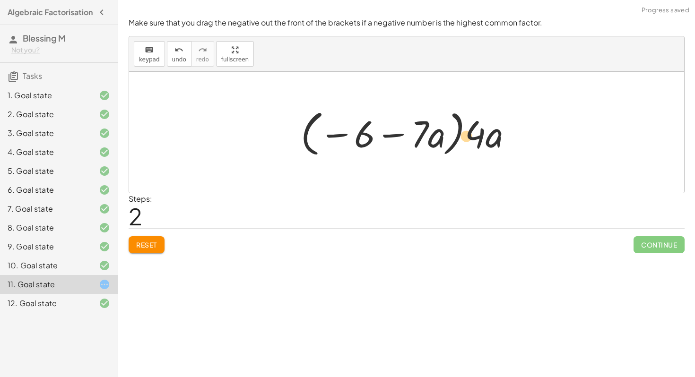
drag, startPoint x: 485, startPoint y: 140, endPoint x: 479, endPoint y: 142, distance: 6.4
click at [479, 142] on div at bounding box center [410, 132] width 229 height 54
drag, startPoint x: 492, startPoint y: 148, endPoint x: 485, endPoint y: 145, distance: 7.2
click at [485, 145] on div at bounding box center [410, 132] width 229 height 54
drag, startPoint x: 358, startPoint y: 135, endPoint x: 431, endPoint y: 143, distance: 73.6
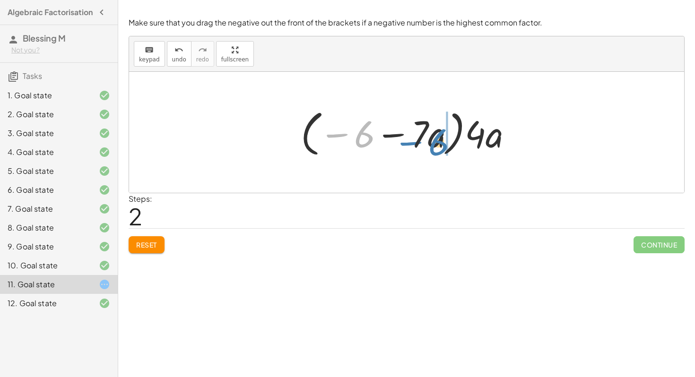
click at [431, 143] on div at bounding box center [410, 132] width 229 height 54
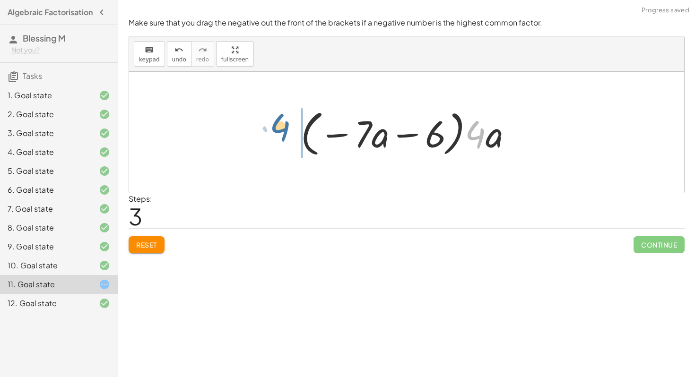
drag, startPoint x: 483, startPoint y: 140, endPoint x: 286, endPoint y: 132, distance: 197.2
click at [286, 132] on div "− · 24 · a − · 28 · a 2 − · 24 · a − · 28 · a · a · ( − 24 − · 28 · a ) · a · (…" at bounding box center [406, 132] width 241 height 59
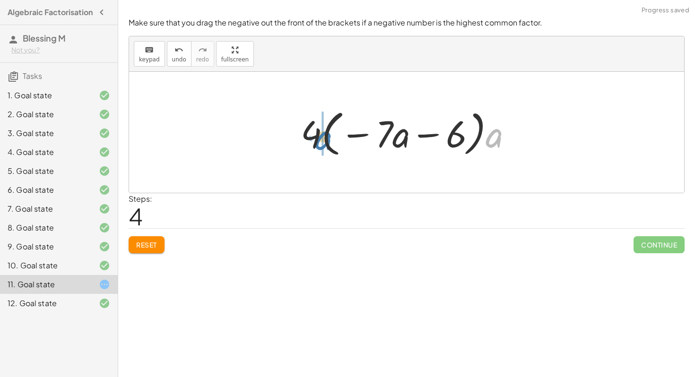
drag, startPoint x: 489, startPoint y: 141, endPoint x: 317, endPoint y: 143, distance: 172.0
click at [317, 143] on div at bounding box center [410, 132] width 229 height 54
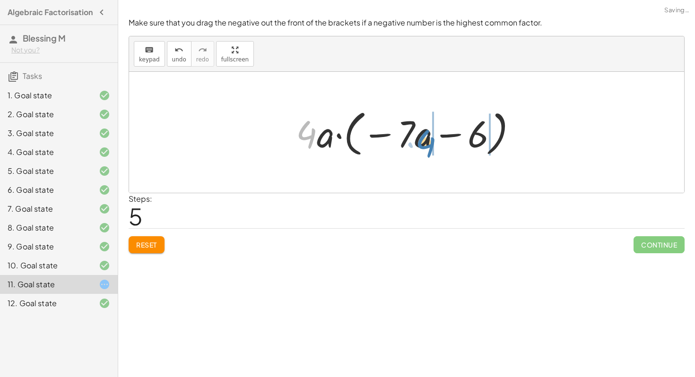
drag, startPoint x: 317, startPoint y: 142, endPoint x: 436, endPoint y: 151, distance: 119.9
click at [436, 151] on div at bounding box center [410, 132] width 238 height 54
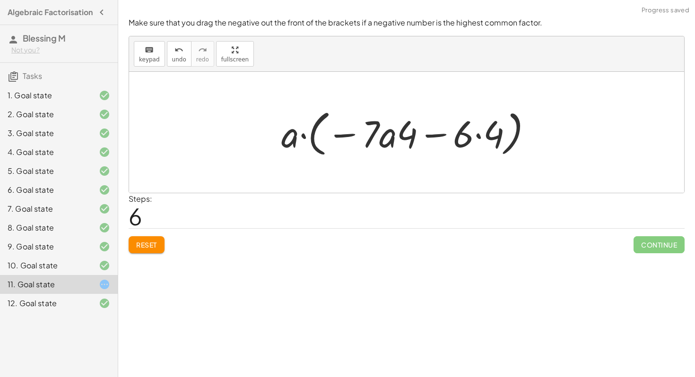
click at [145, 244] on span "Reset" at bounding box center [146, 245] width 21 height 9
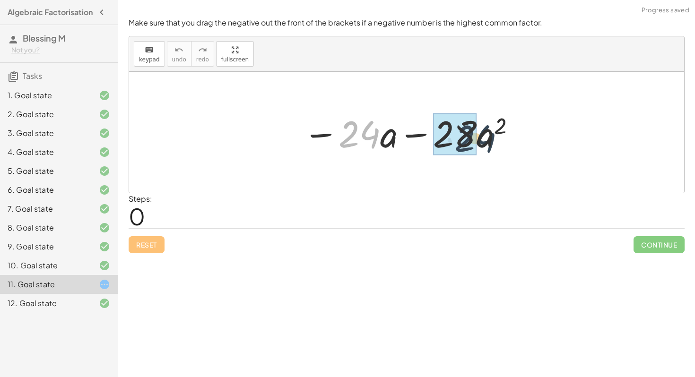
drag, startPoint x: 354, startPoint y: 129, endPoint x: 473, endPoint y: 134, distance: 118.2
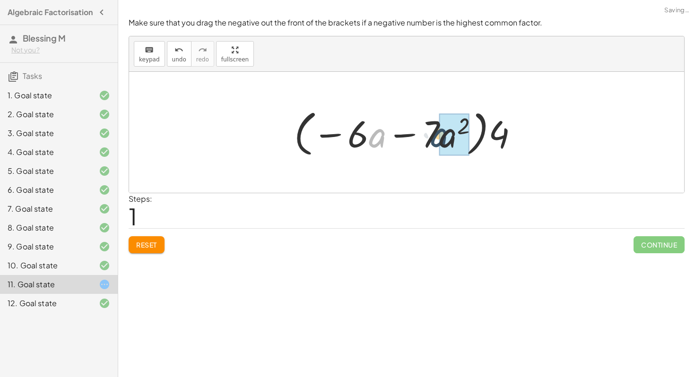
drag, startPoint x: 376, startPoint y: 139, endPoint x: 455, endPoint y: 138, distance: 78.9
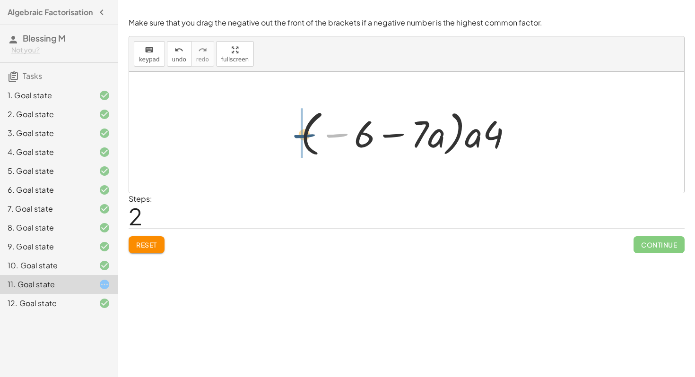
drag, startPoint x: 340, startPoint y: 134, endPoint x: 303, endPoint y: 134, distance: 36.9
click at [303, 134] on div at bounding box center [410, 132] width 229 height 54
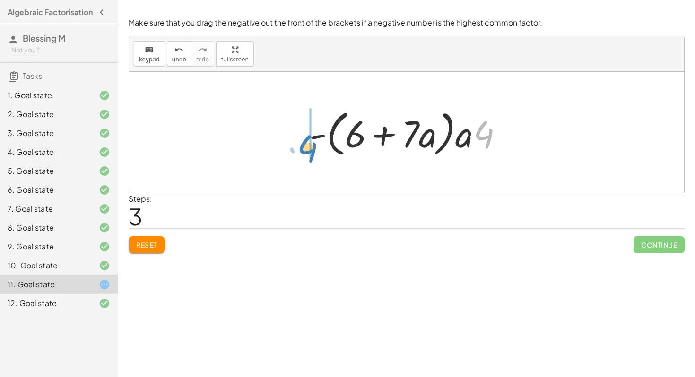
drag, startPoint x: 490, startPoint y: 137, endPoint x: 312, endPoint y: 151, distance: 177.8
click at [312, 151] on div at bounding box center [409, 132] width 211 height 54
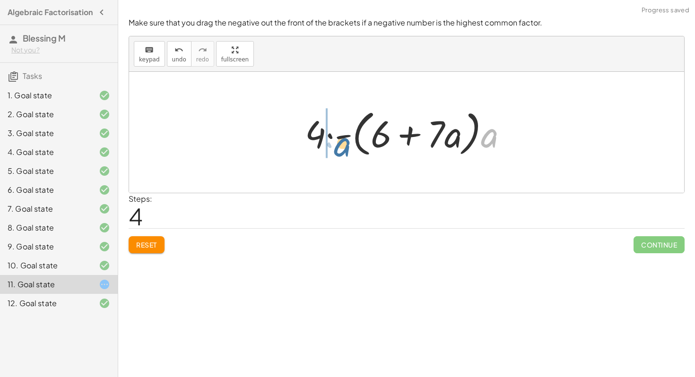
drag, startPoint x: 493, startPoint y: 139, endPoint x: 339, endPoint y: 150, distance: 154.0
click at [339, 150] on div at bounding box center [410, 132] width 220 height 54
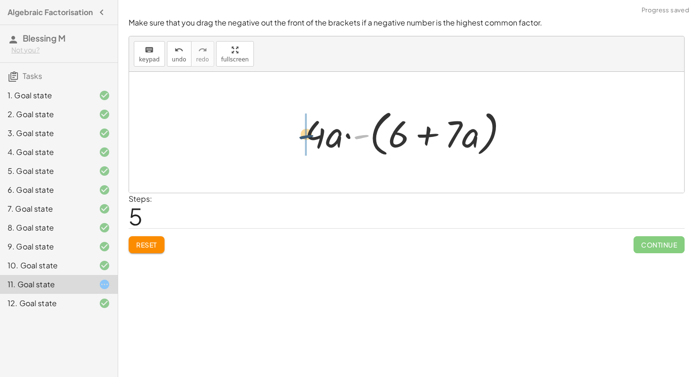
drag, startPoint x: 364, startPoint y: 137, endPoint x: 307, endPoint y: 137, distance: 57.2
click at [307, 137] on div at bounding box center [410, 132] width 220 height 54
drag, startPoint x: 307, startPoint y: 137, endPoint x: 381, endPoint y: 140, distance: 73.8
click at [381, 140] on div at bounding box center [410, 132] width 220 height 54
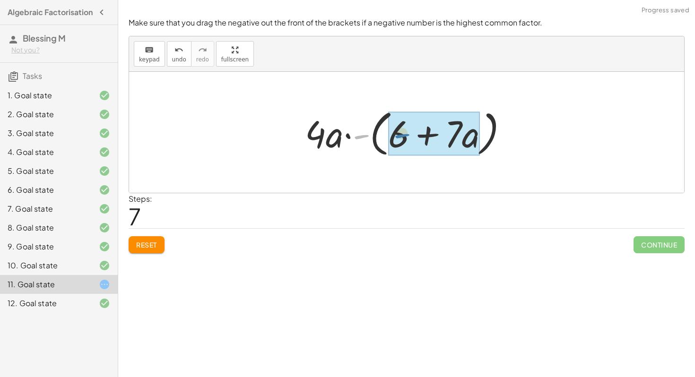
drag, startPoint x: 361, startPoint y: 137, endPoint x: 402, endPoint y: 136, distance: 41.1
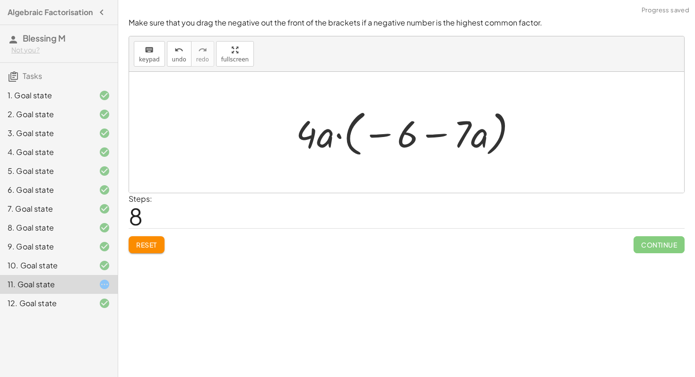
click at [140, 242] on span "Reset" at bounding box center [146, 245] width 21 height 9
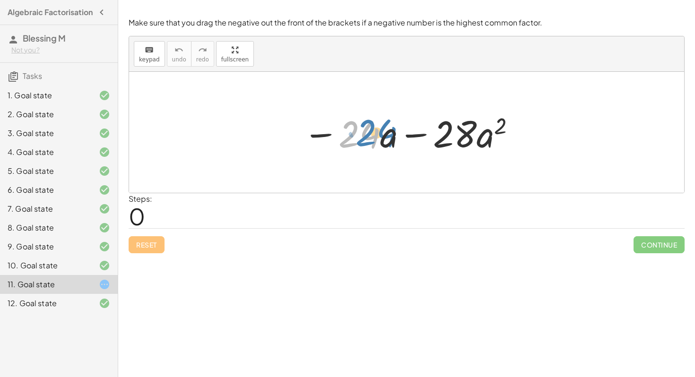
drag, startPoint x: 345, startPoint y: 131, endPoint x: 354, endPoint y: 129, distance: 8.6
click at [354, 129] on div at bounding box center [409, 132] width 223 height 49
click at [371, 139] on div at bounding box center [409, 132] width 223 height 49
drag, startPoint x: 389, startPoint y: 139, endPoint x: 454, endPoint y: 139, distance: 64.3
click at [454, 139] on div at bounding box center [409, 132] width 223 height 49
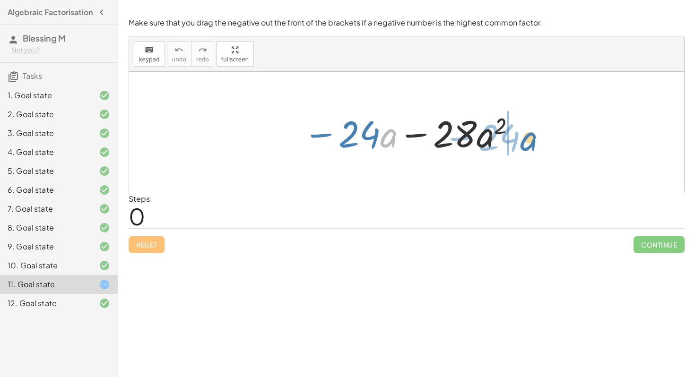
drag, startPoint x: 386, startPoint y: 139, endPoint x: 524, endPoint y: 141, distance: 138.5
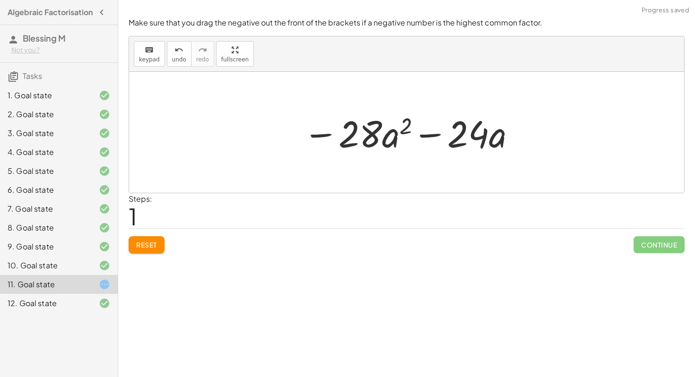
click at [155, 240] on button "Reset" at bounding box center [147, 244] width 36 height 17
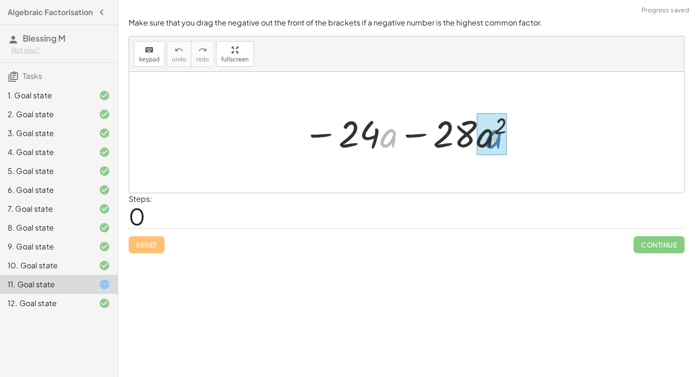
drag, startPoint x: 385, startPoint y: 136, endPoint x: 491, endPoint y: 137, distance: 105.9
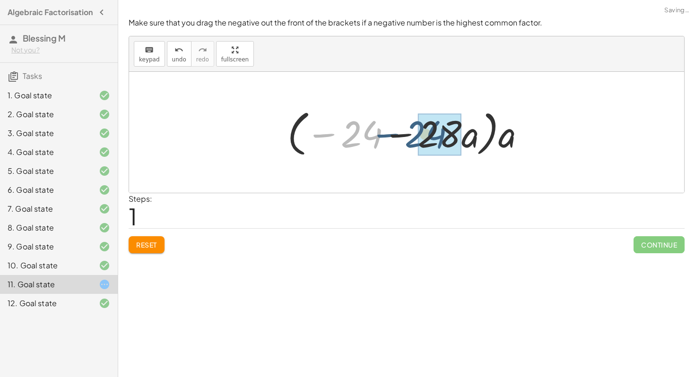
drag, startPoint x: 372, startPoint y: 141, endPoint x: 450, endPoint y: 141, distance: 78.5
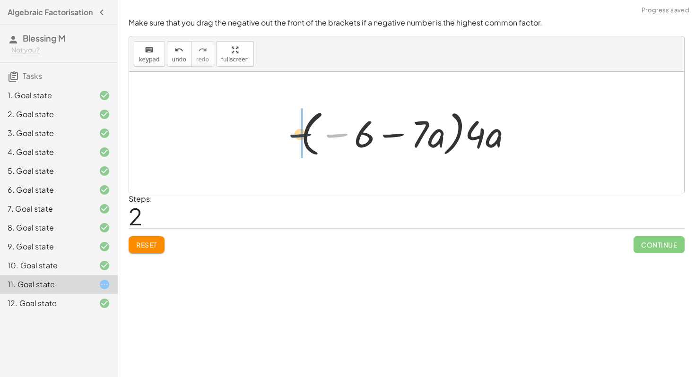
drag, startPoint x: 331, startPoint y: 132, endPoint x: 289, endPoint y: 131, distance: 42.1
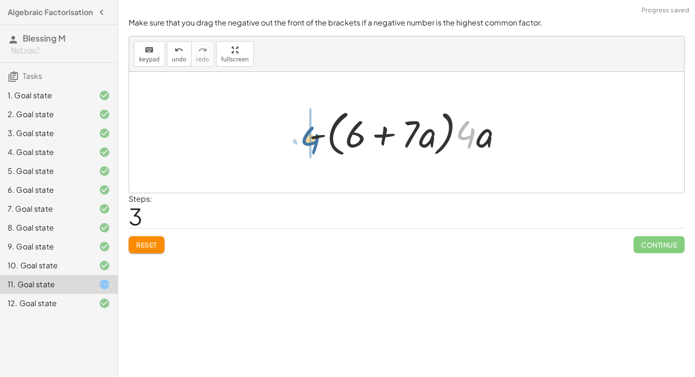
drag, startPoint x: 471, startPoint y: 139, endPoint x: 312, endPoint y: 146, distance: 159.4
click at [312, 147] on div at bounding box center [409, 132] width 211 height 54
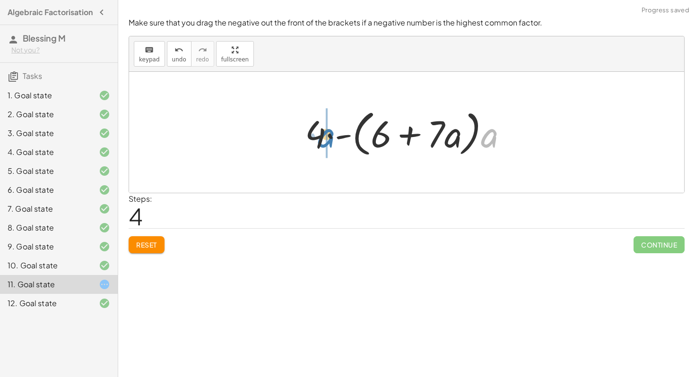
drag, startPoint x: 488, startPoint y: 144, endPoint x: 325, endPoint y: 144, distance: 163.0
click at [325, 144] on div at bounding box center [410, 132] width 220 height 54
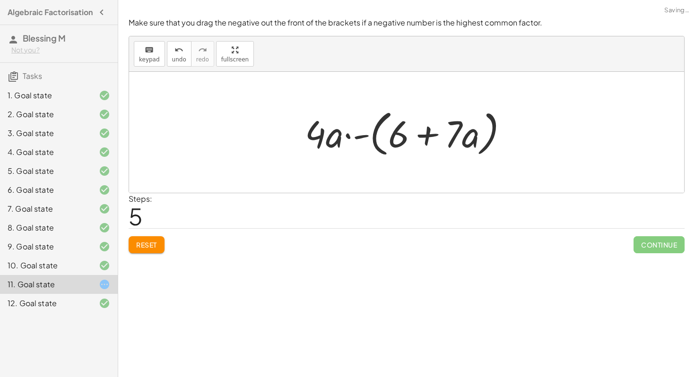
click at [405, 269] on div "Look for where there would be a common factor and drag the terms together. The …" at bounding box center [406, 188] width 577 height 377
drag, startPoint x: 359, startPoint y: 137, endPoint x: 306, endPoint y: 139, distance: 53.0
